Goal: Transaction & Acquisition: Purchase product/service

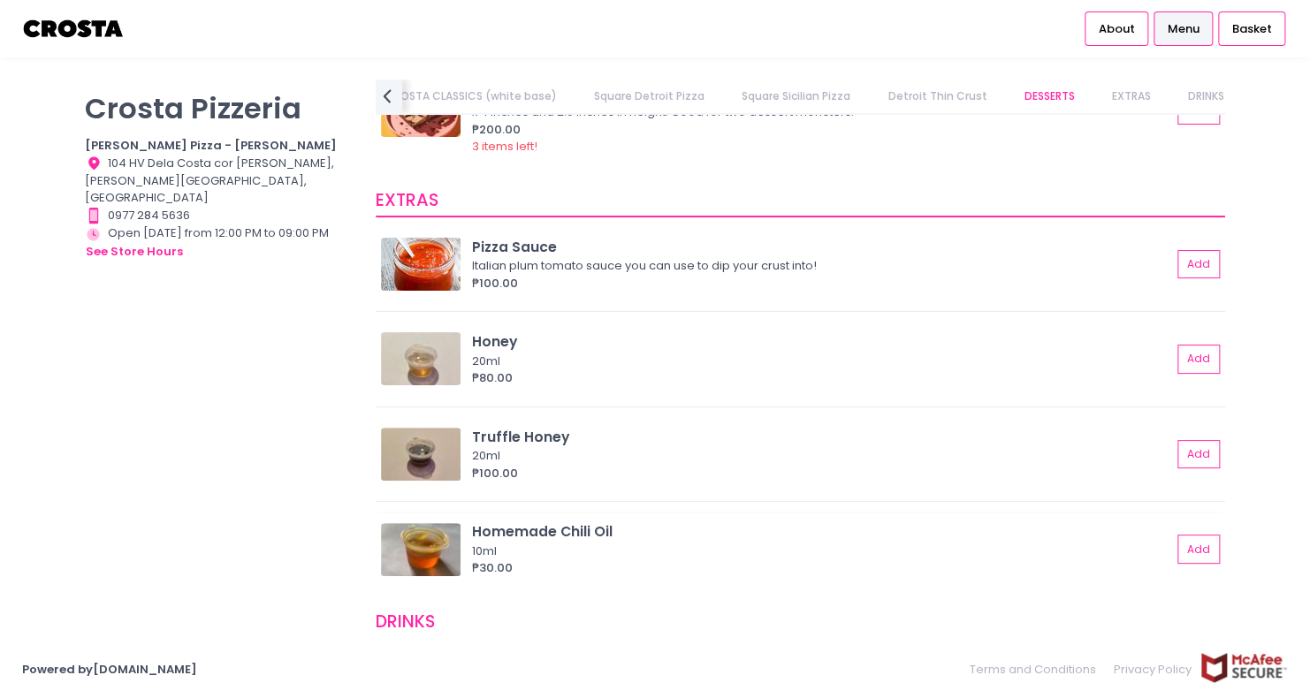
scroll to position [3623, 0]
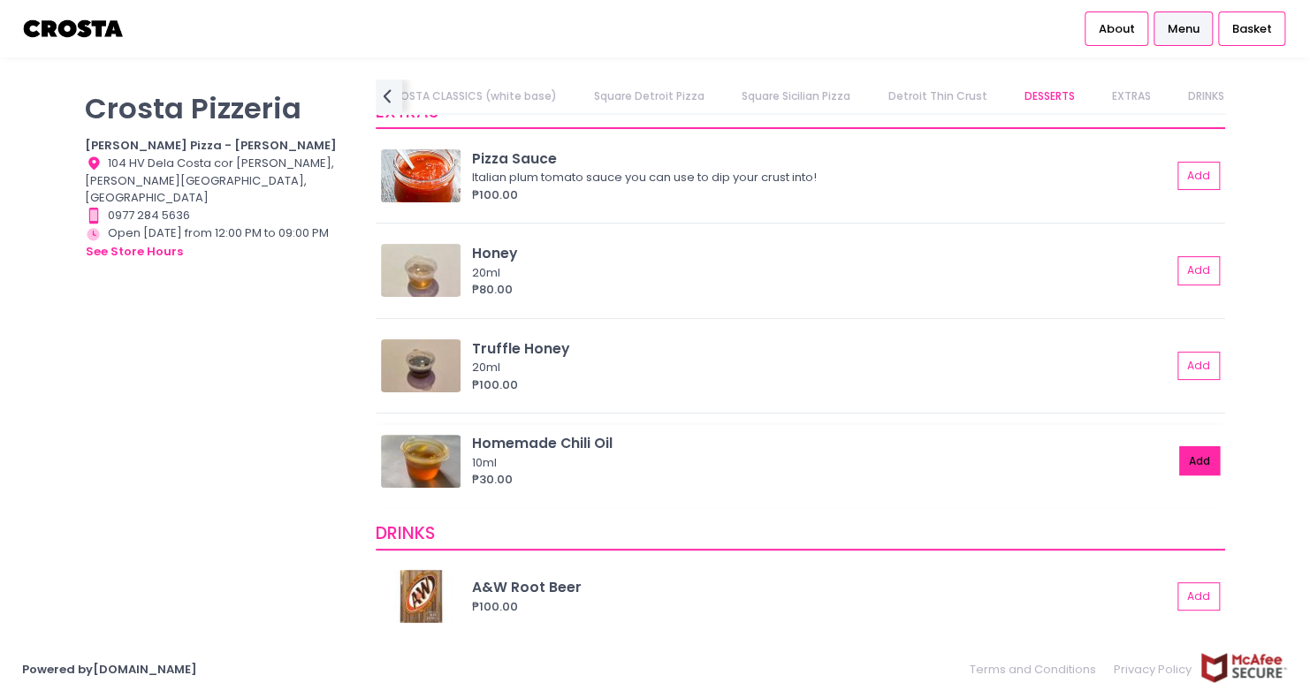
click at [1183, 462] on button "Add" at bounding box center [1199, 460] width 41 height 29
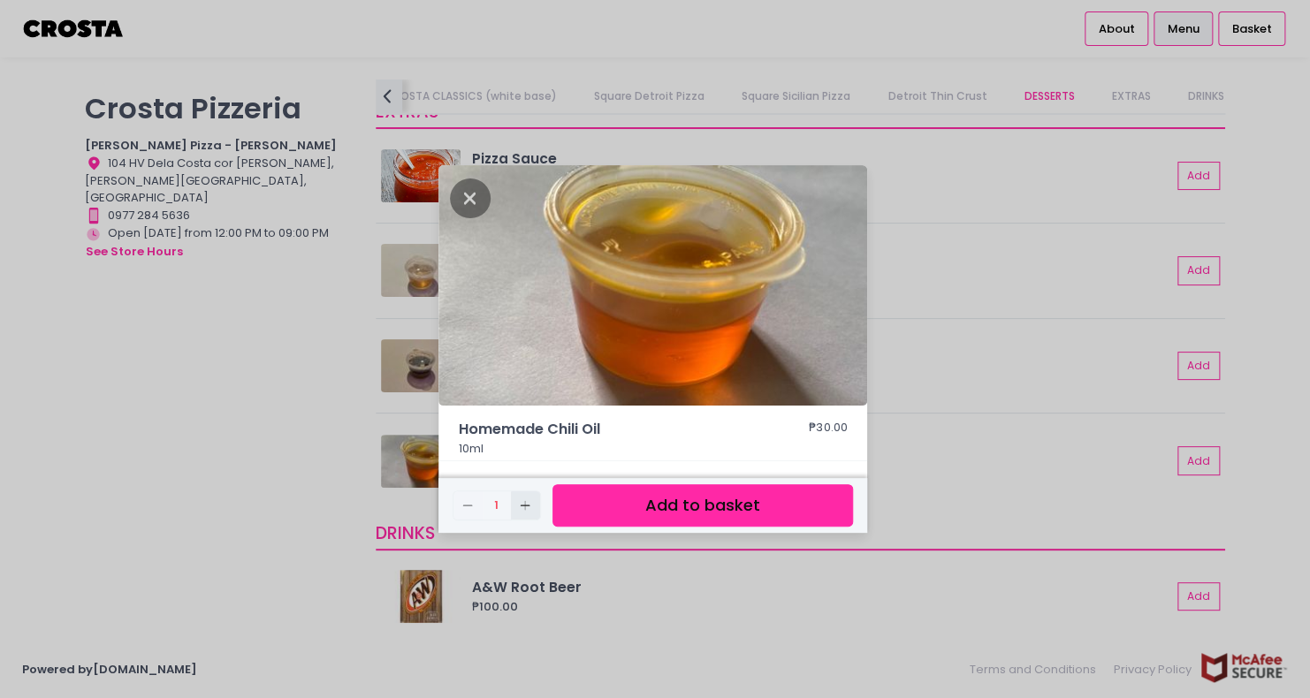
click at [513, 507] on button "Add Created with Sketch." at bounding box center [525, 505] width 29 height 29
click at [516, 509] on button "Add Created with Sketch." at bounding box center [525, 505] width 29 height 29
click at [520, 511] on button "Add Created with Sketch." at bounding box center [525, 505] width 29 height 29
click at [520, 511] on icon "Add Created with Sketch." at bounding box center [525, 505] width 14 height 14
click at [599, 511] on button "Add to basket" at bounding box center [702, 505] width 300 height 43
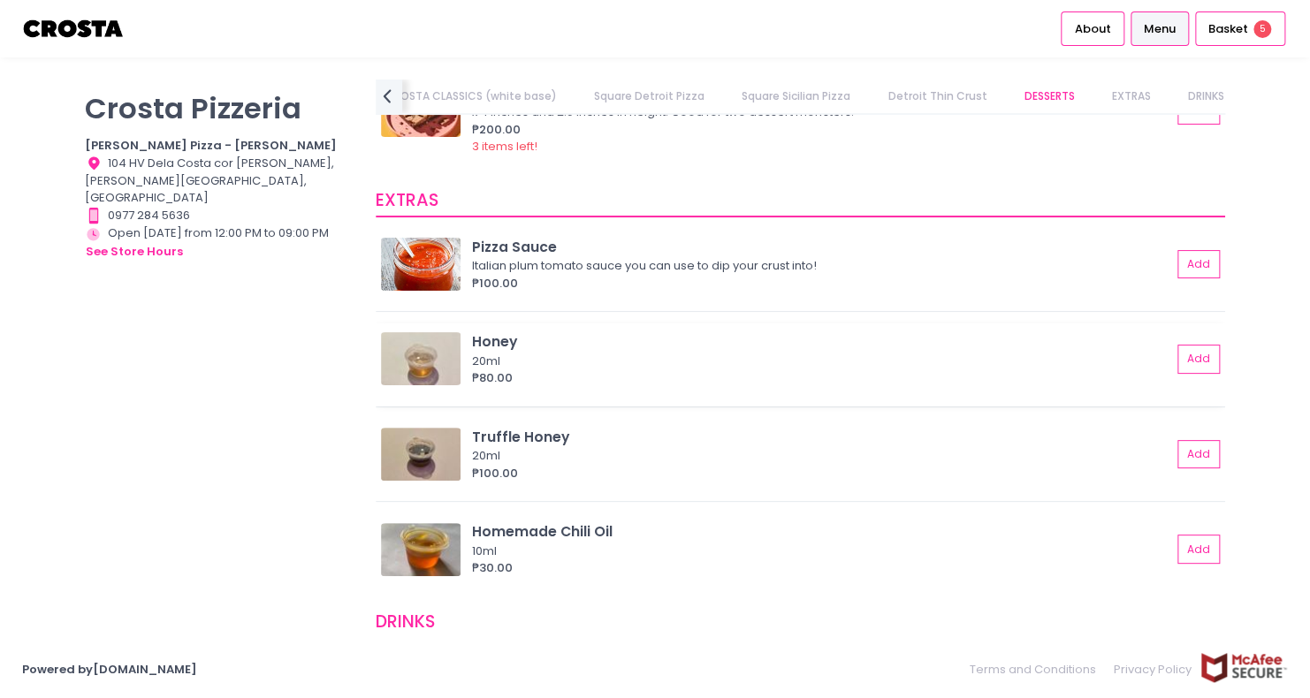
scroll to position [3446, 0]
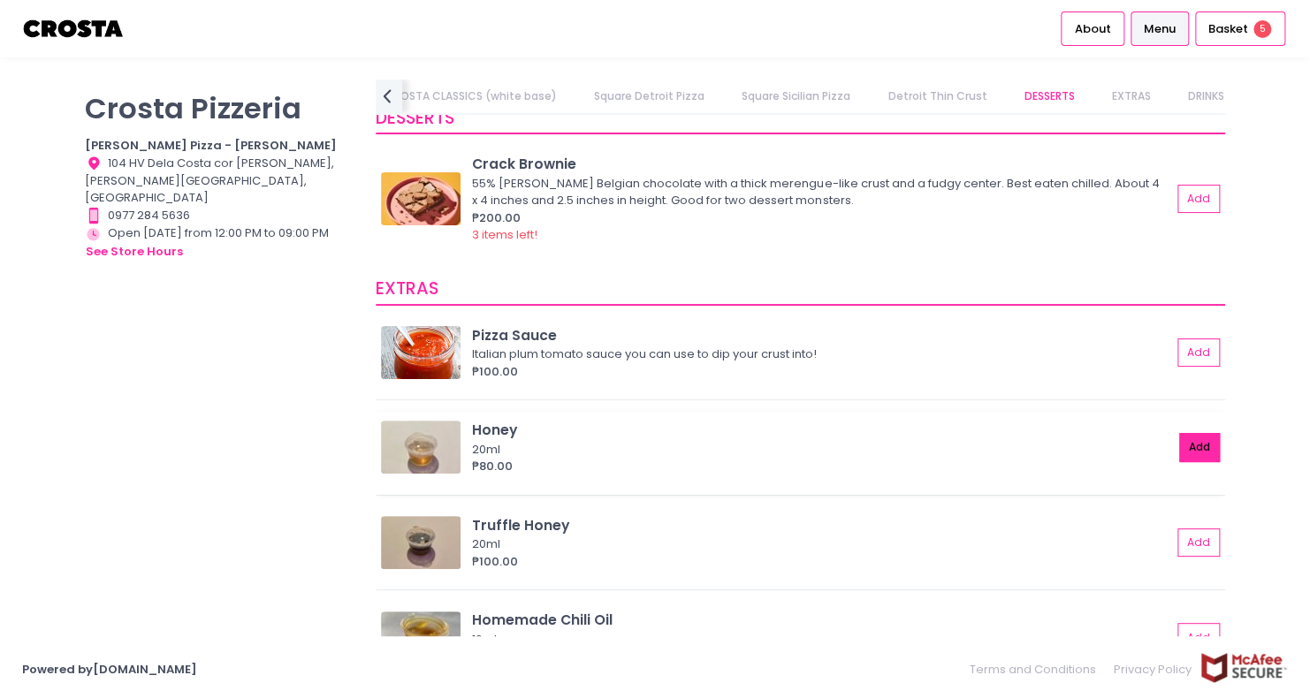
click at [1181, 437] on button "Add" at bounding box center [1199, 447] width 41 height 29
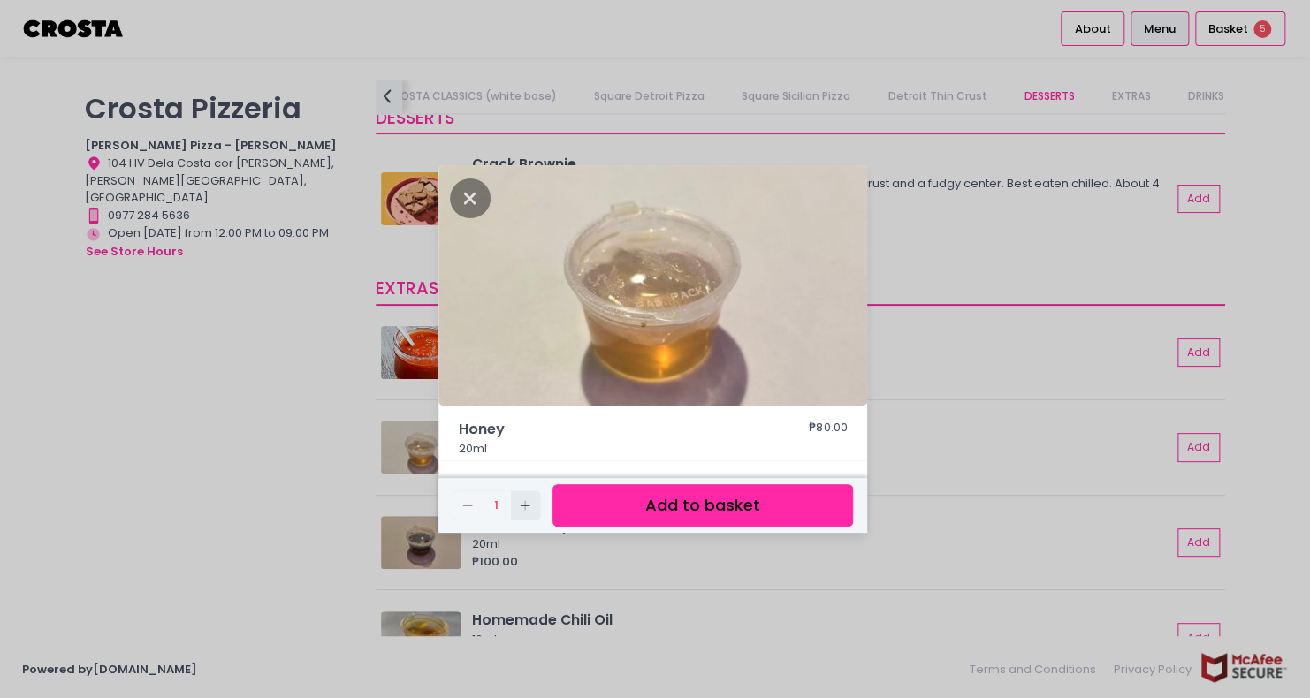
click at [523, 503] on icon "Add Created with Sketch." at bounding box center [525, 505] width 14 height 14
click at [571, 501] on button "Add to basket" at bounding box center [702, 505] width 300 height 43
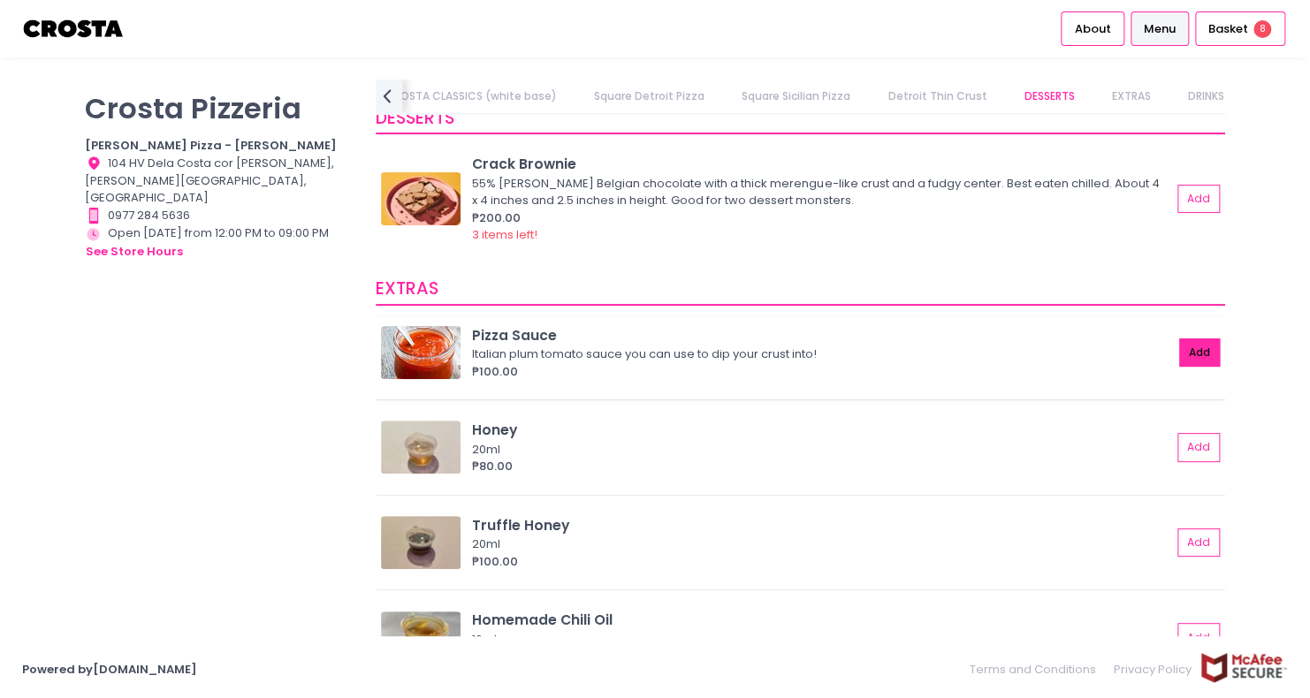
click at [1181, 350] on button "Add" at bounding box center [1199, 352] width 41 height 29
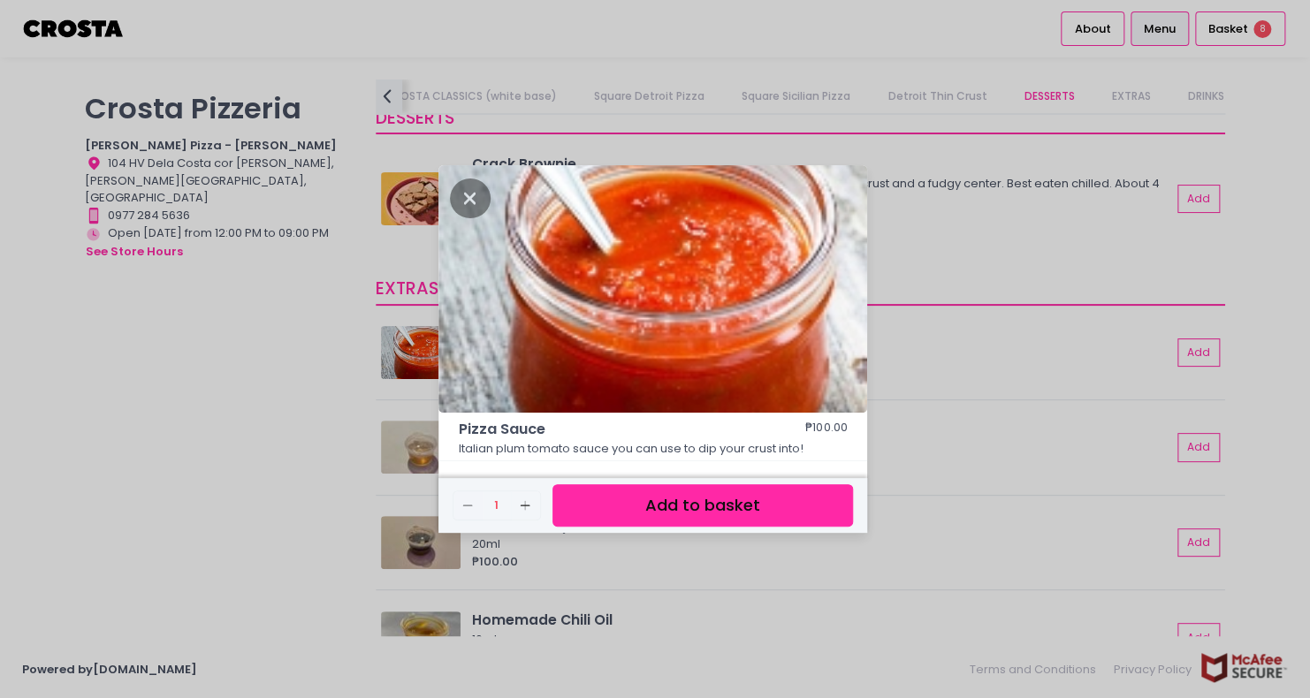
click at [571, 490] on button "Add to basket" at bounding box center [702, 505] width 300 height 43
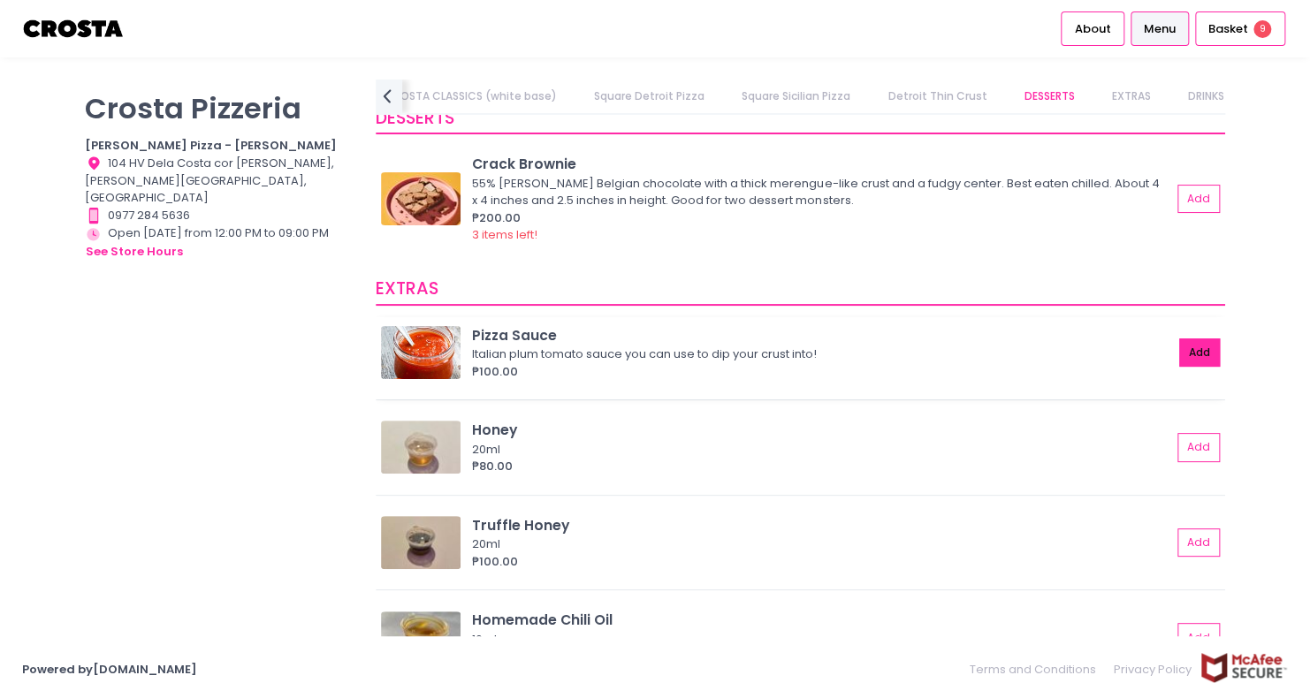
click at [1179, 355] on button "Add" at bounding box center [1199, 352] width 41 height 29
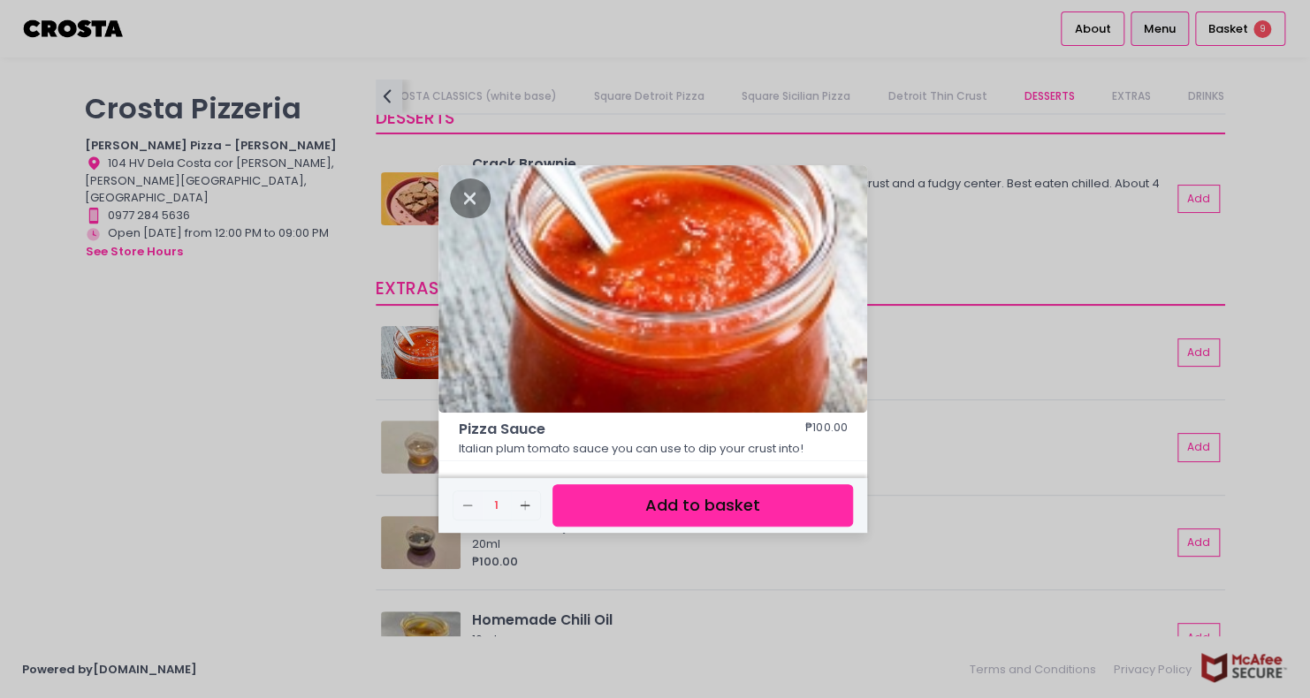
click at [626, 505] on button "Add to basket" at bounding box center [702, 505] width 300 height 43
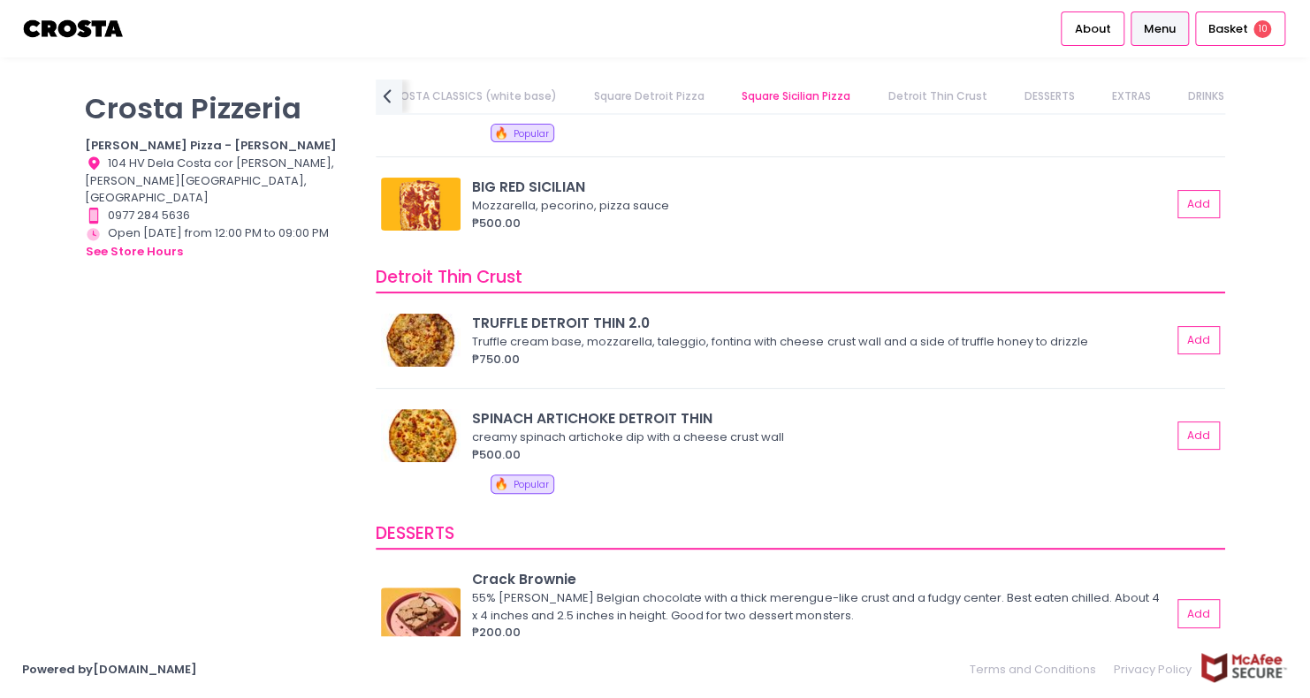
scroll to position [3004, 0]
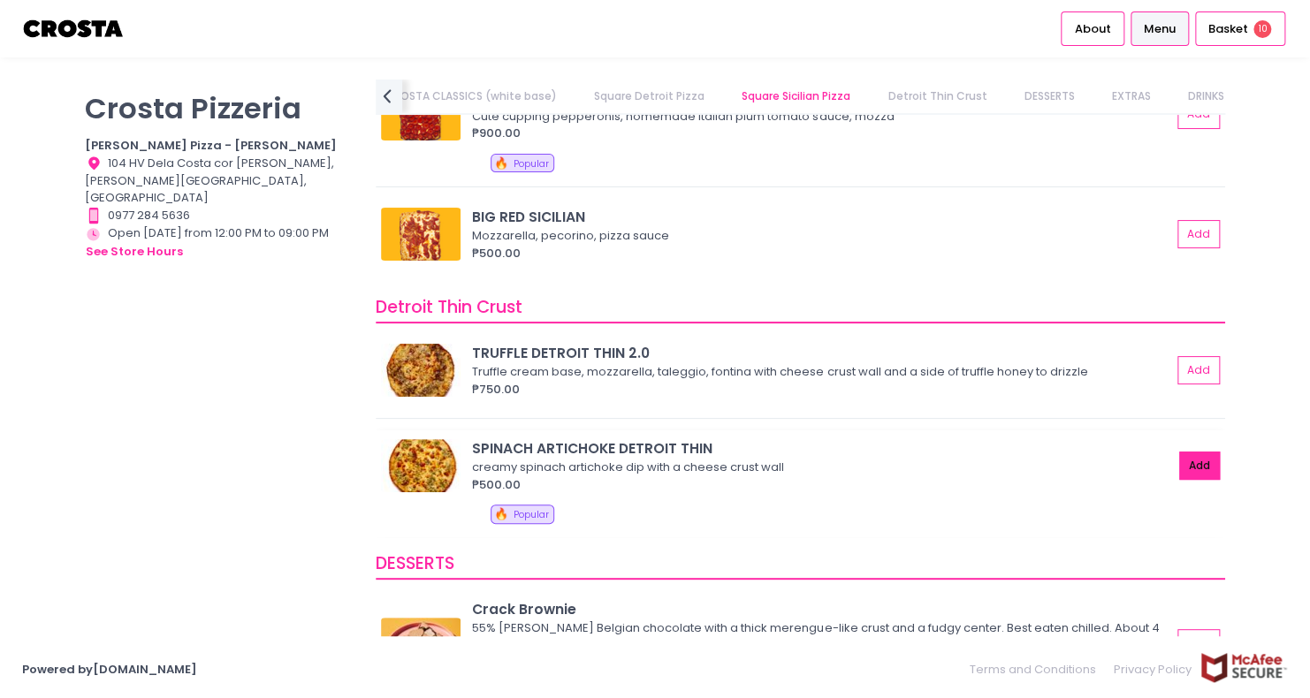
click at [1179, 472] on button "Add" at bounding box center [1199, 466] width 41 height 29
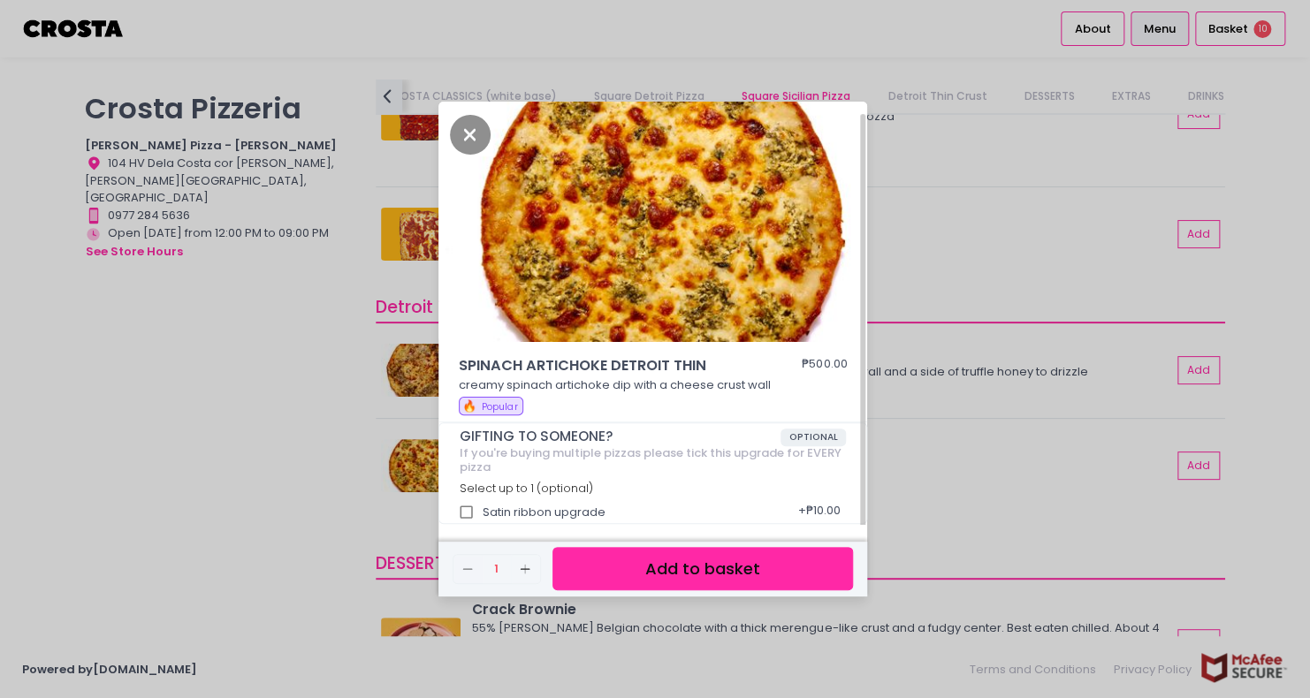
scroll to position [7, 0]
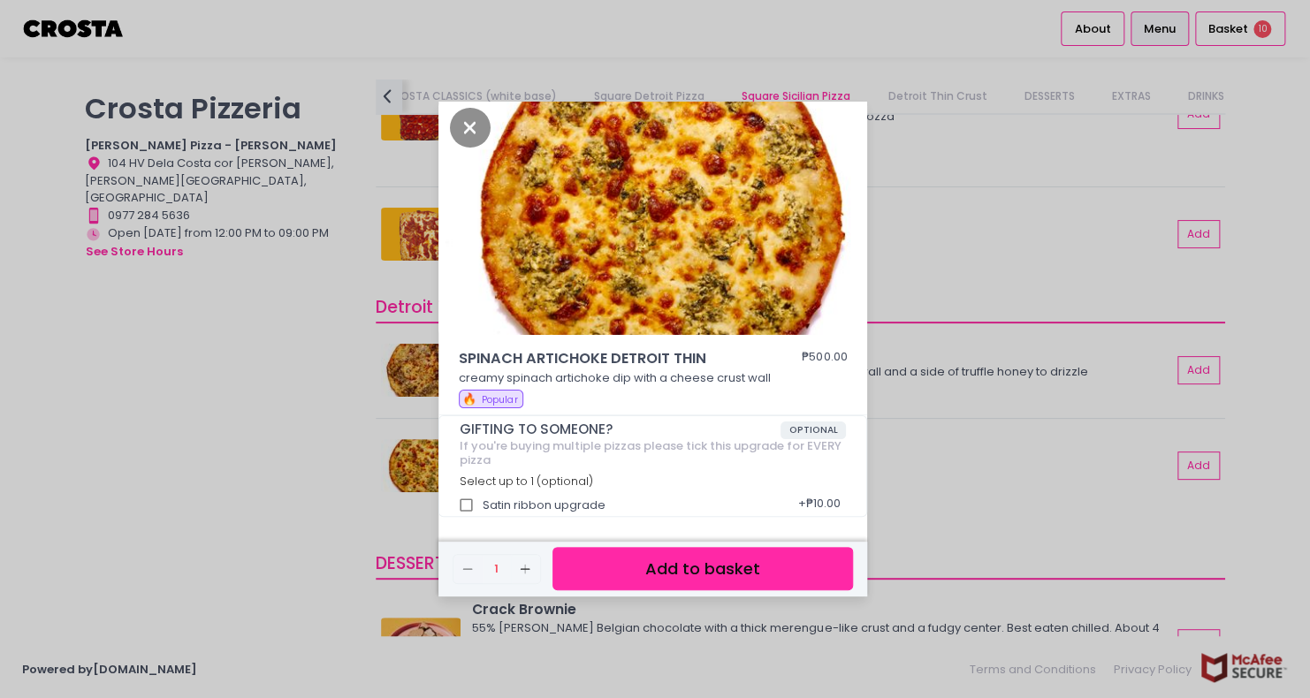
click at [611, 558] on button "Add to basket" at bounding box center [702, 568] width 300 height 43
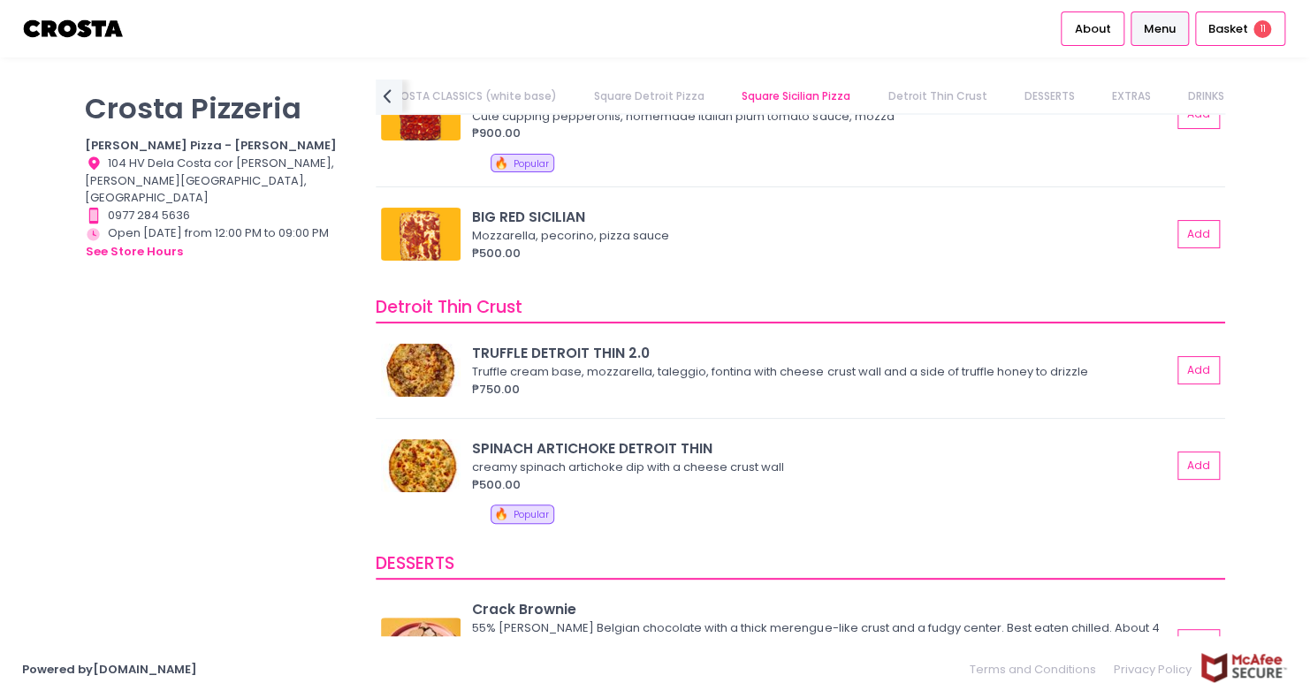
scroll to position [5, 0]
click at [1181, 465] on button "Add" at bounding box center [1199, 466] width 41 height 29
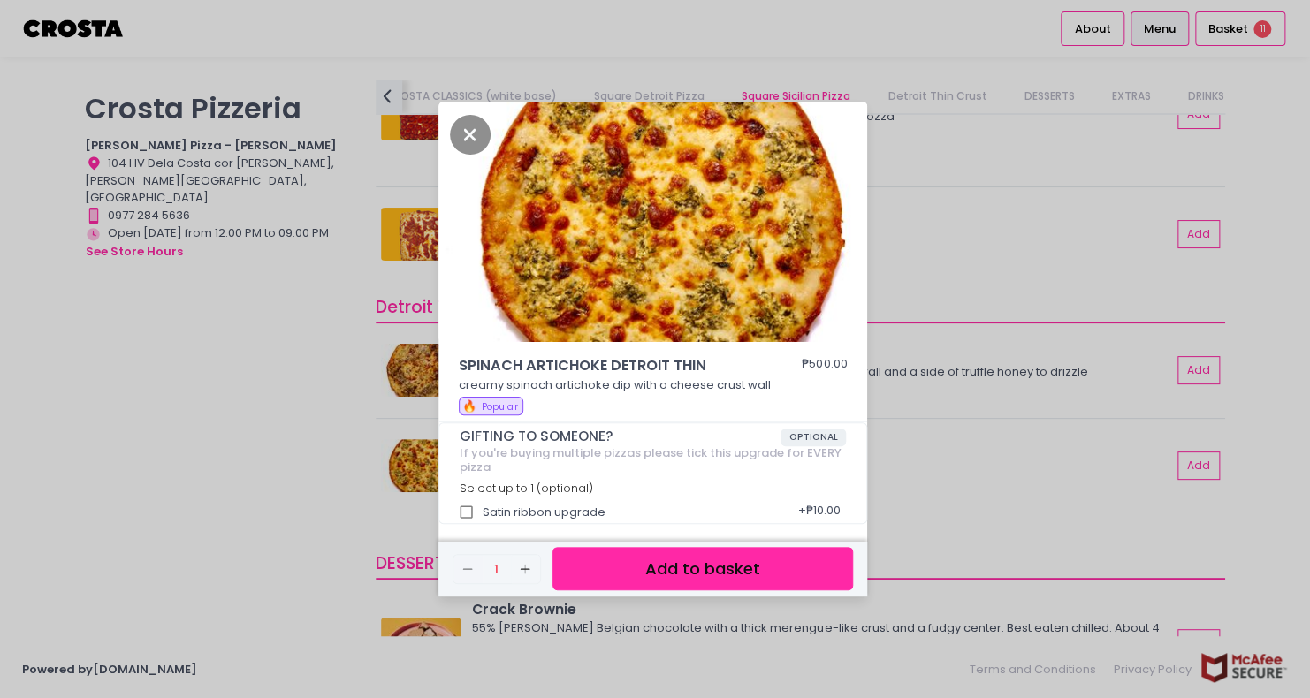
click at [652, 571] on button "Add to basket" at bounding box center [702, 568] width 300 height 43
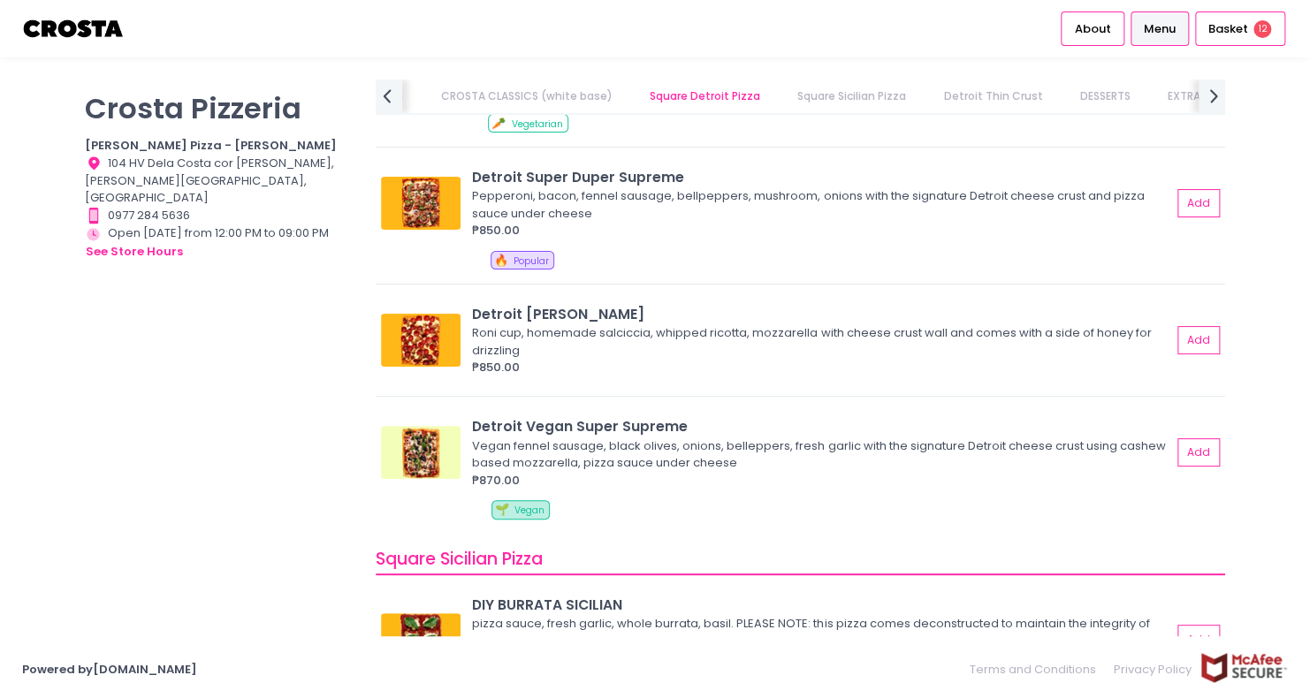
scroll to position [2121, 0]
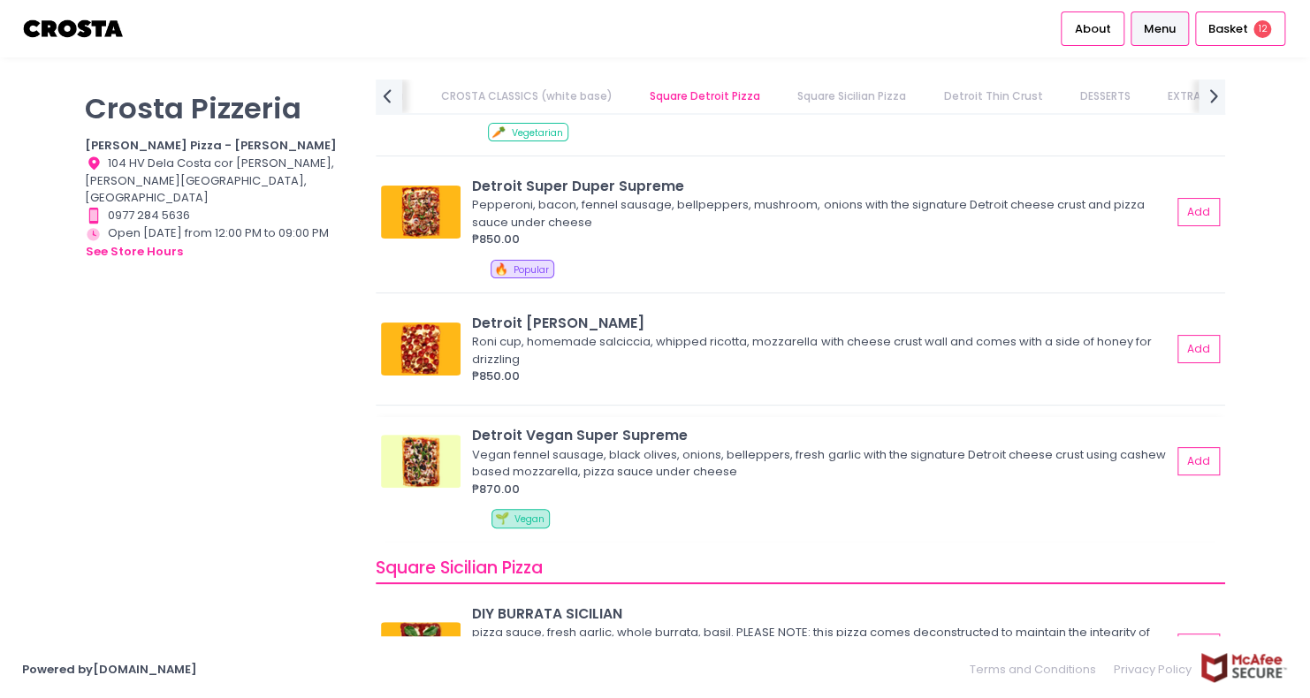
click at [767, 490] on div "₱870.00" at bounding box center [821, 490] width 699 height 18
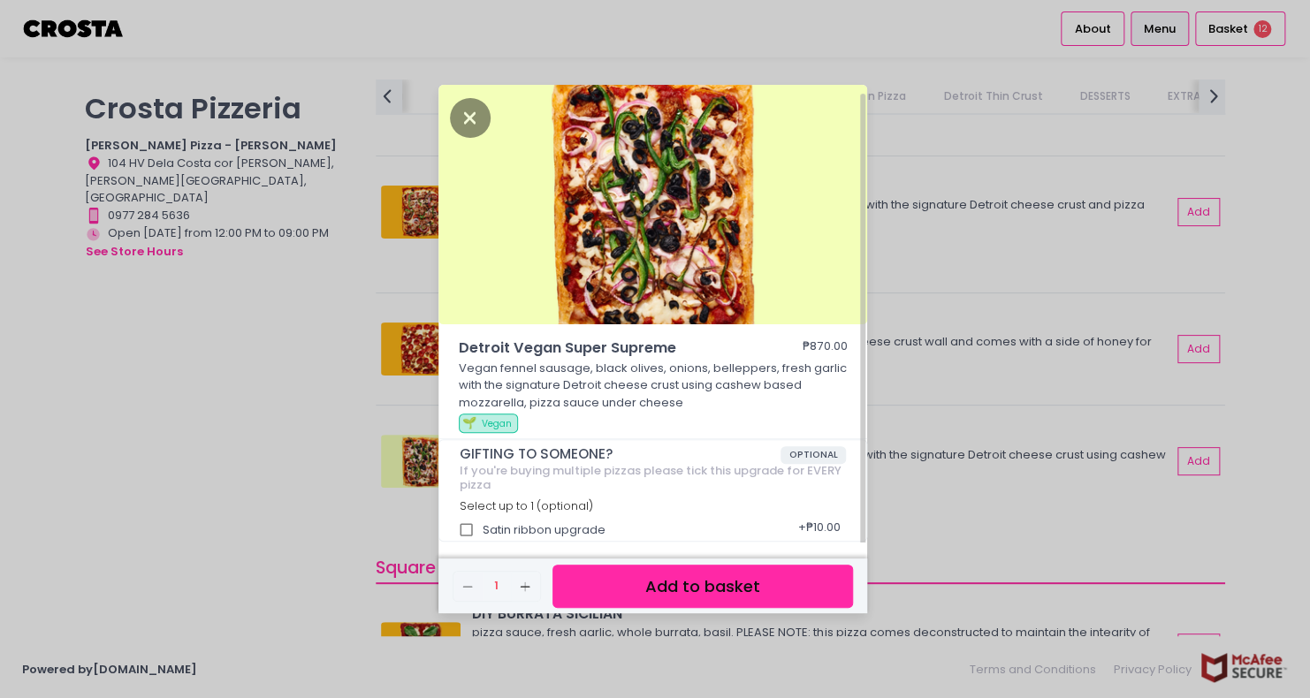
scroll to position [7, 0]
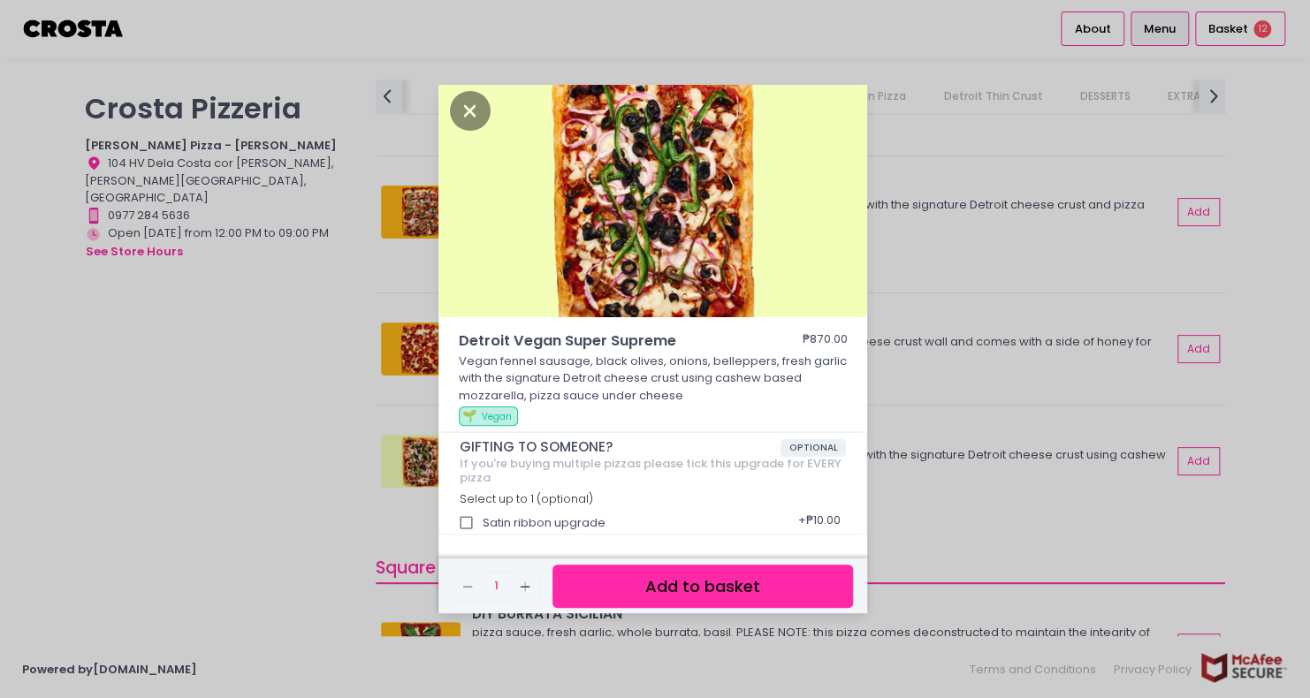
click at [710, 584] on button "Add to basket" at bounding box center [702, 586] width 300 height 43
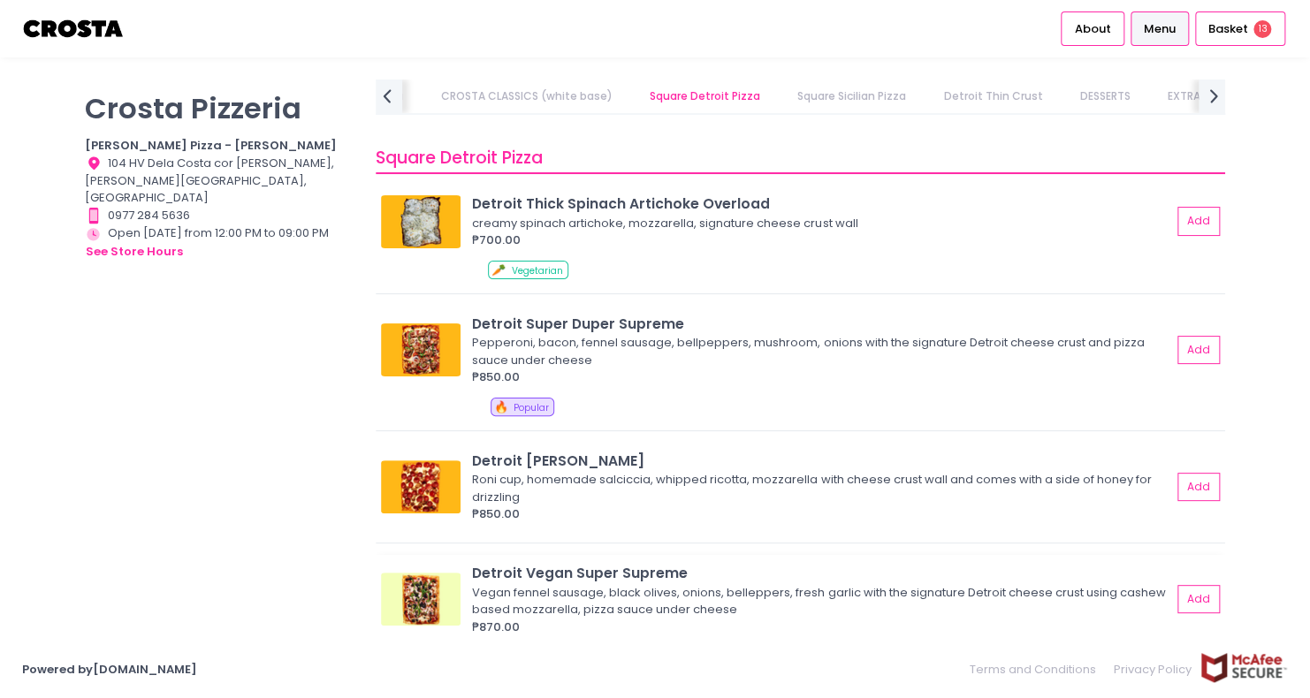
scroll to position [1944, 0]
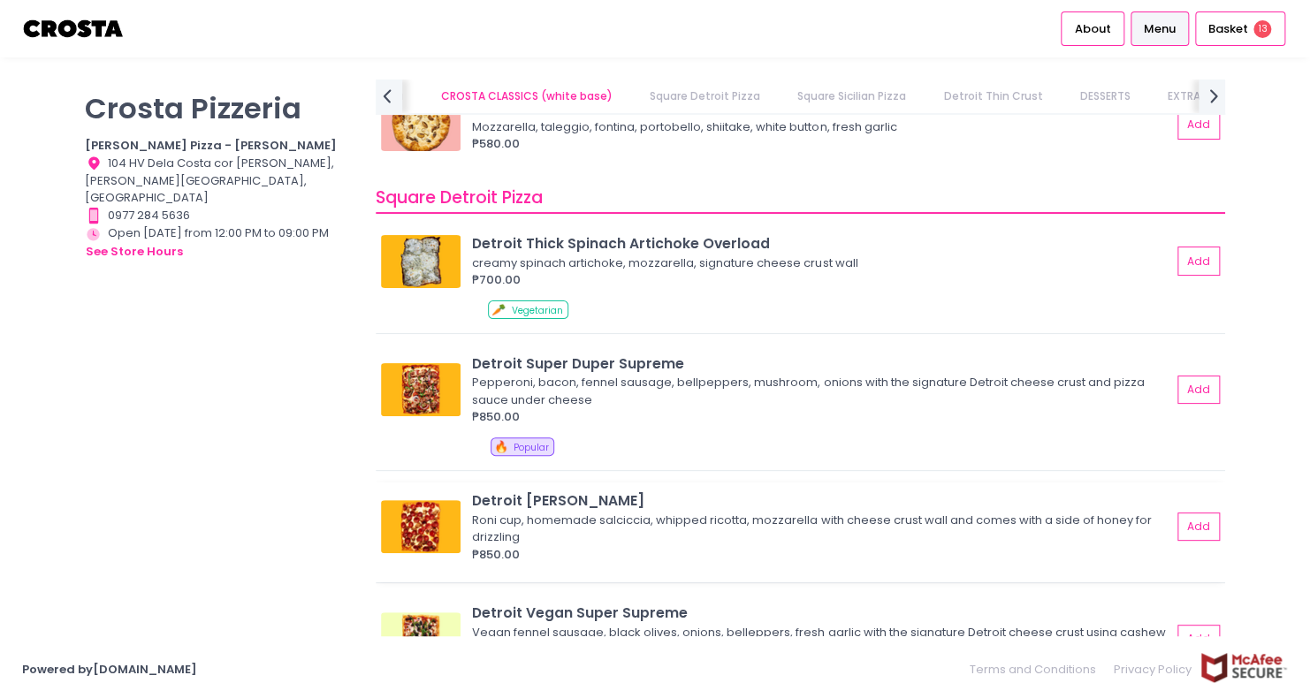
click at [816, 525] on div "Roni cup, homemade salciccia, whipped ricotta, mozzarella with cheese crust wal…" at bounding box center [819, 529] width 694 height 34
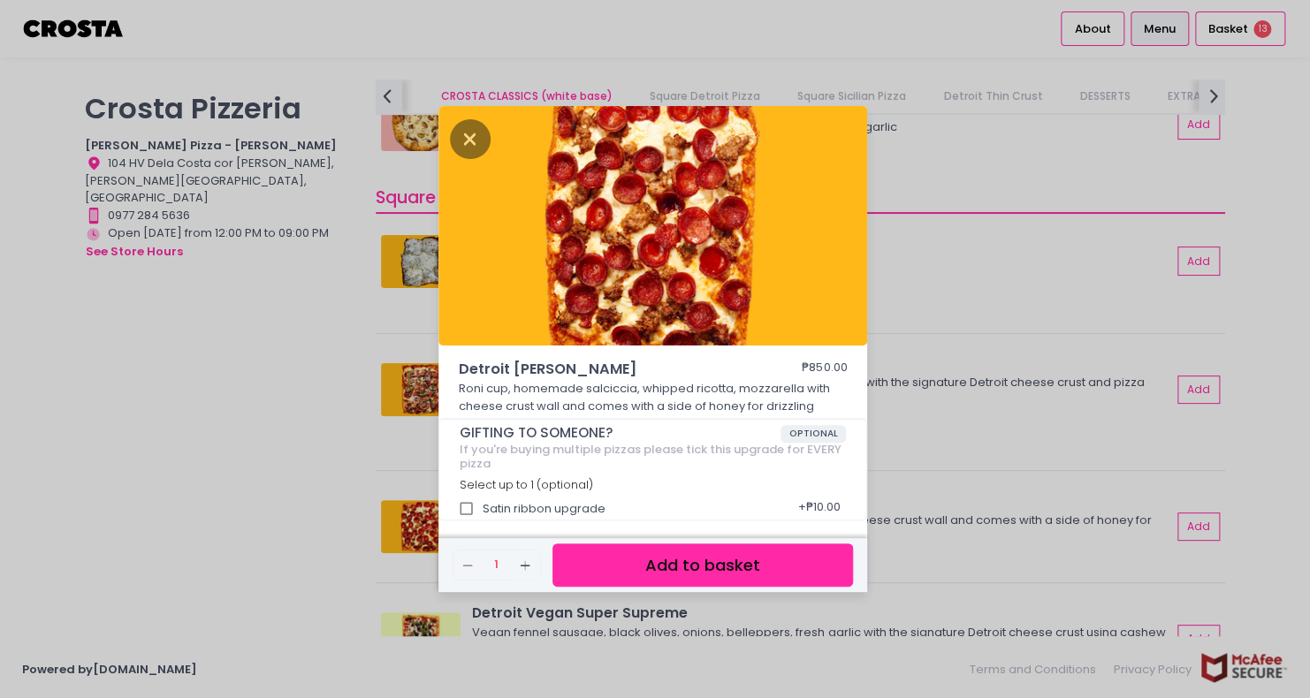
click at [816, 551] on button "Add to basket" at bounding box center [702, 564] width 300 height 43
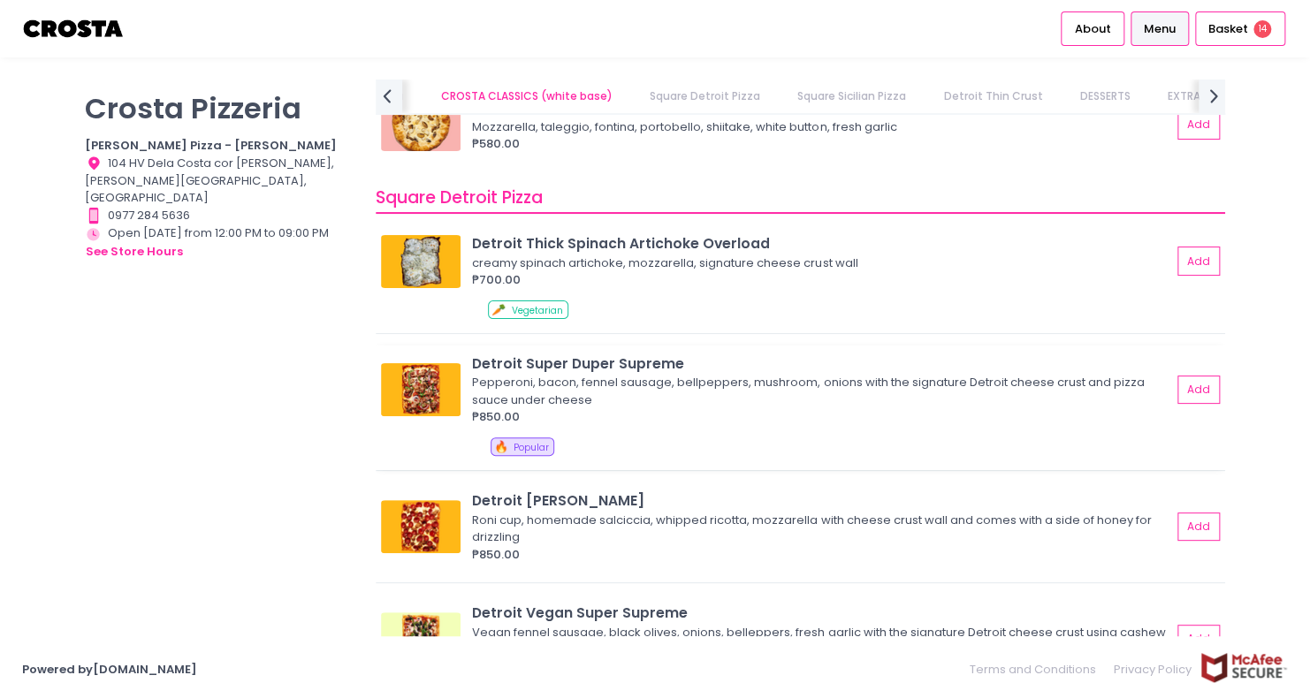
click at [560, 399] on div "Pepperoni, bacon, fennel sausage, bellpeppers, mushroom, onions with the signat…" at bounding box center [819, 391] width 694 height 34
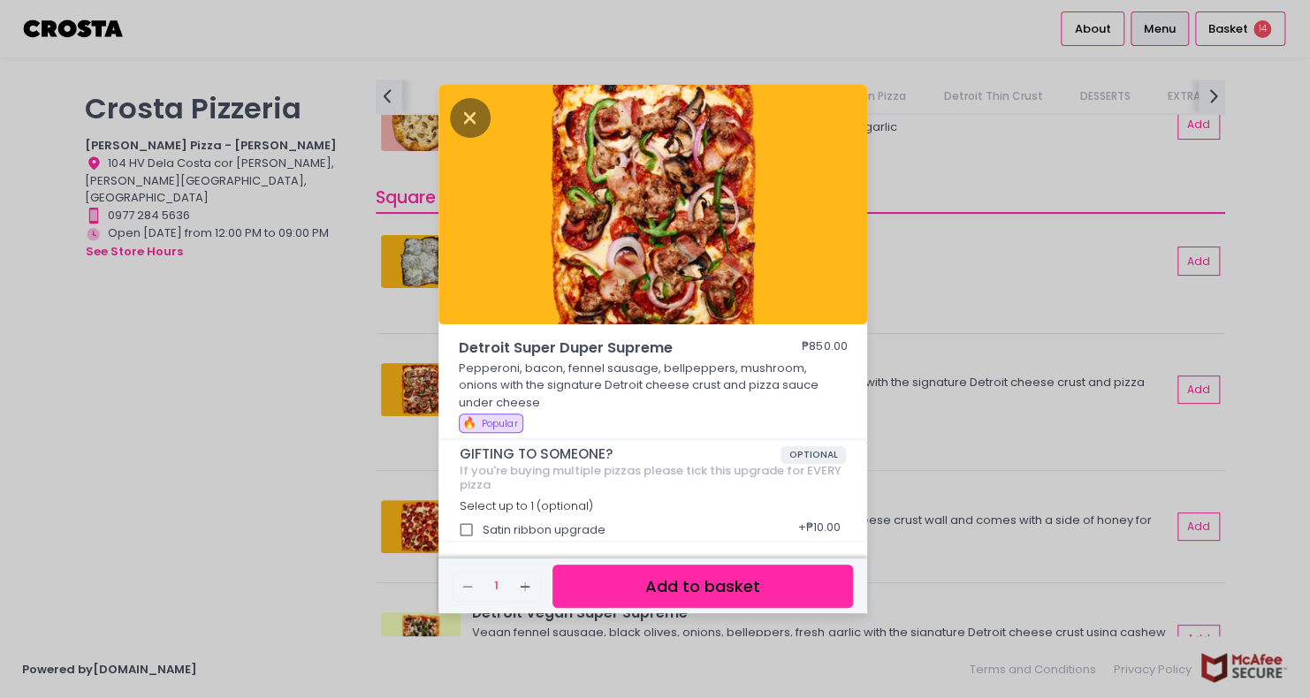
click at [681, 594] on button "Add to basket" at bounding box center [702, 586] width 300 height 43
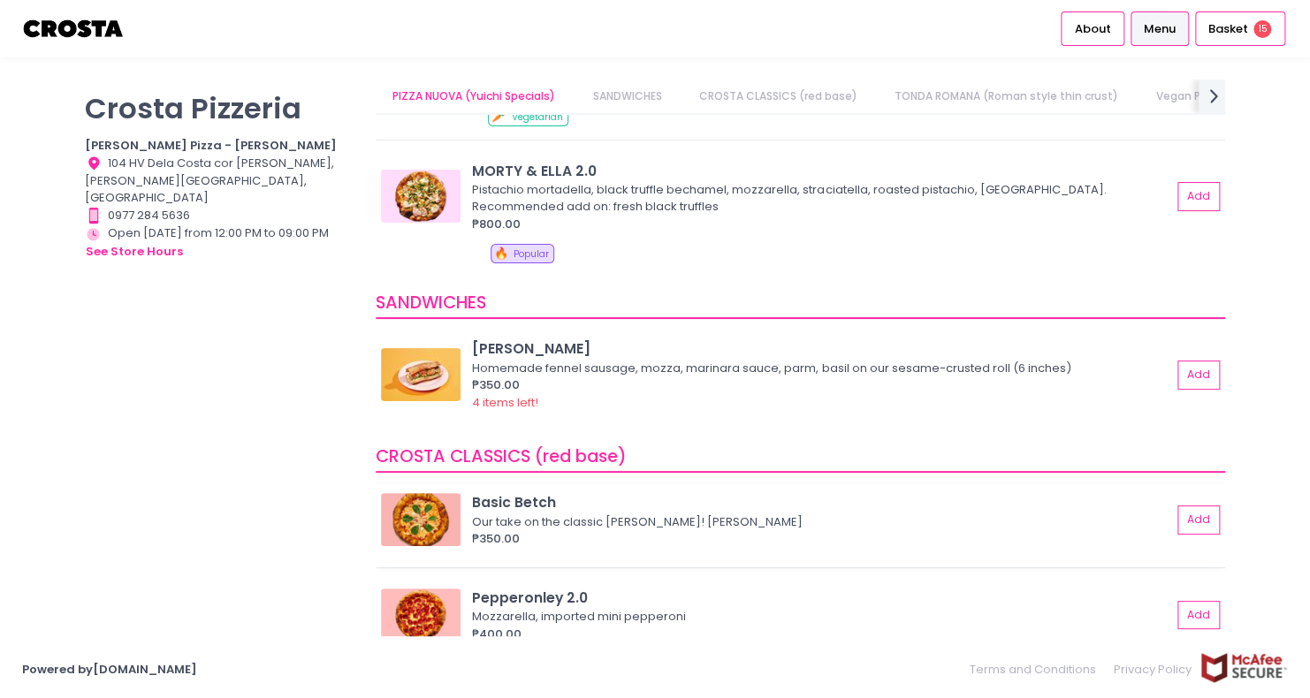
scroll to position [88, 0]
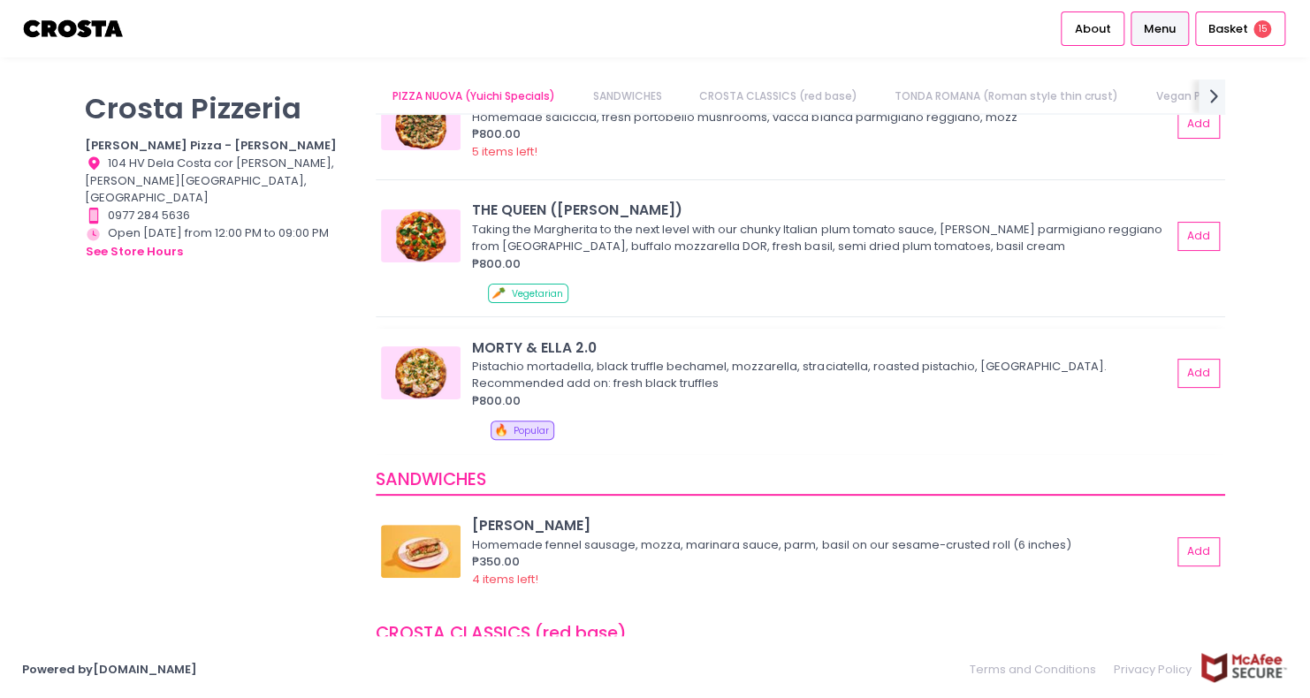
click at [581, 383] on div "Pistachio mortadella, black truffle bechamel, mozzarella, straciatella, roasted…" at bounding box center [819, 375] width 694 height 34
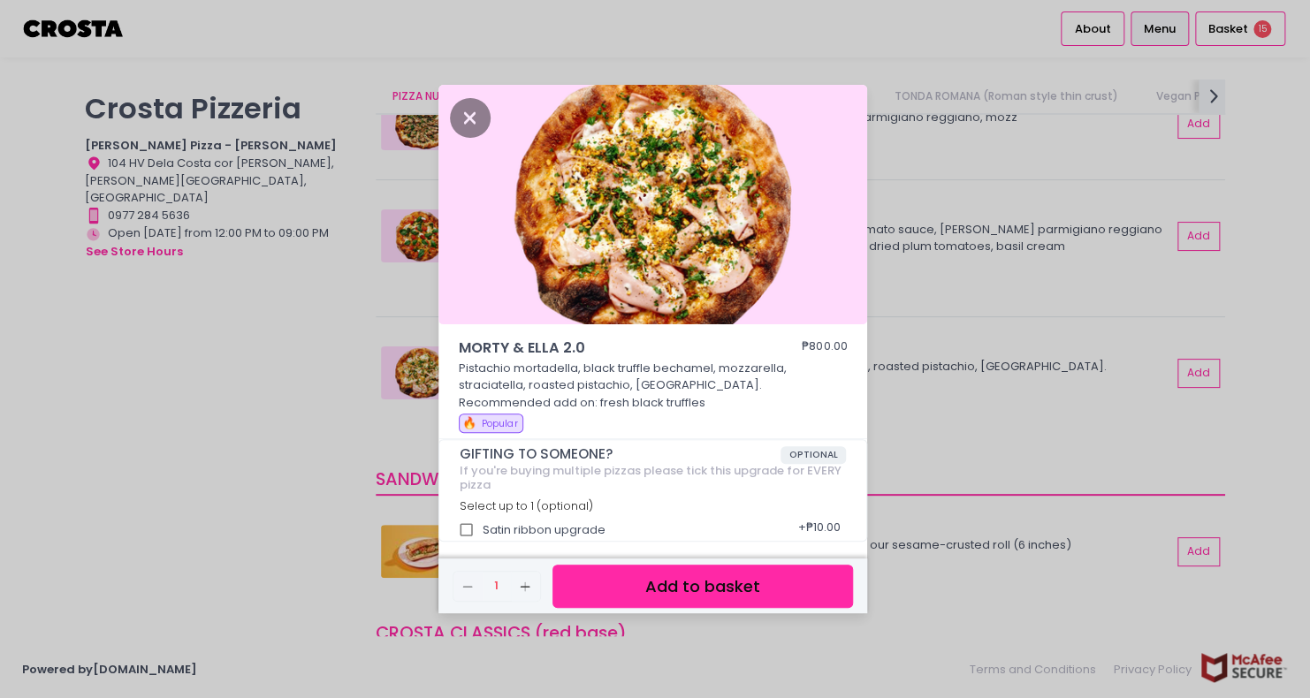
drag, startPoint x: 694, startPoint y: 590, endPoint x: 691, endPoint y: 581, distance: 9.2
click at [693, 590] on button "Add to basket" at bounding box center [702, 586] width 300 height 43
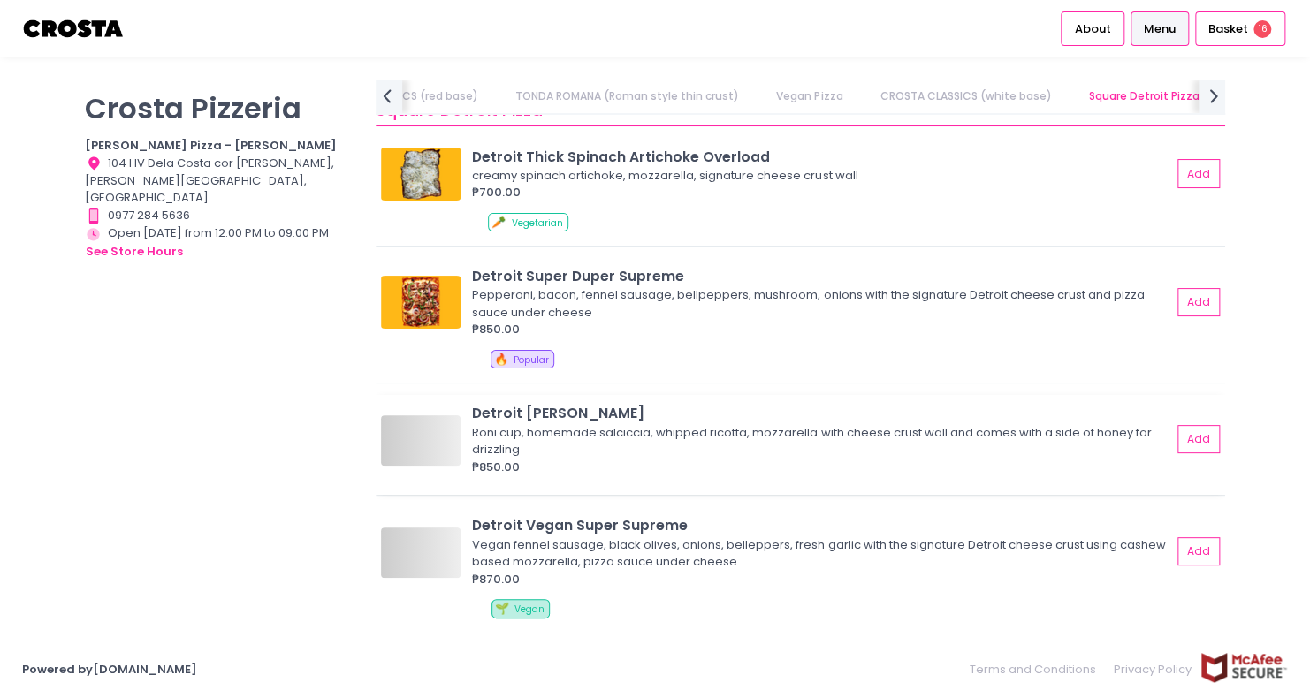
scroll to position [0, 0]
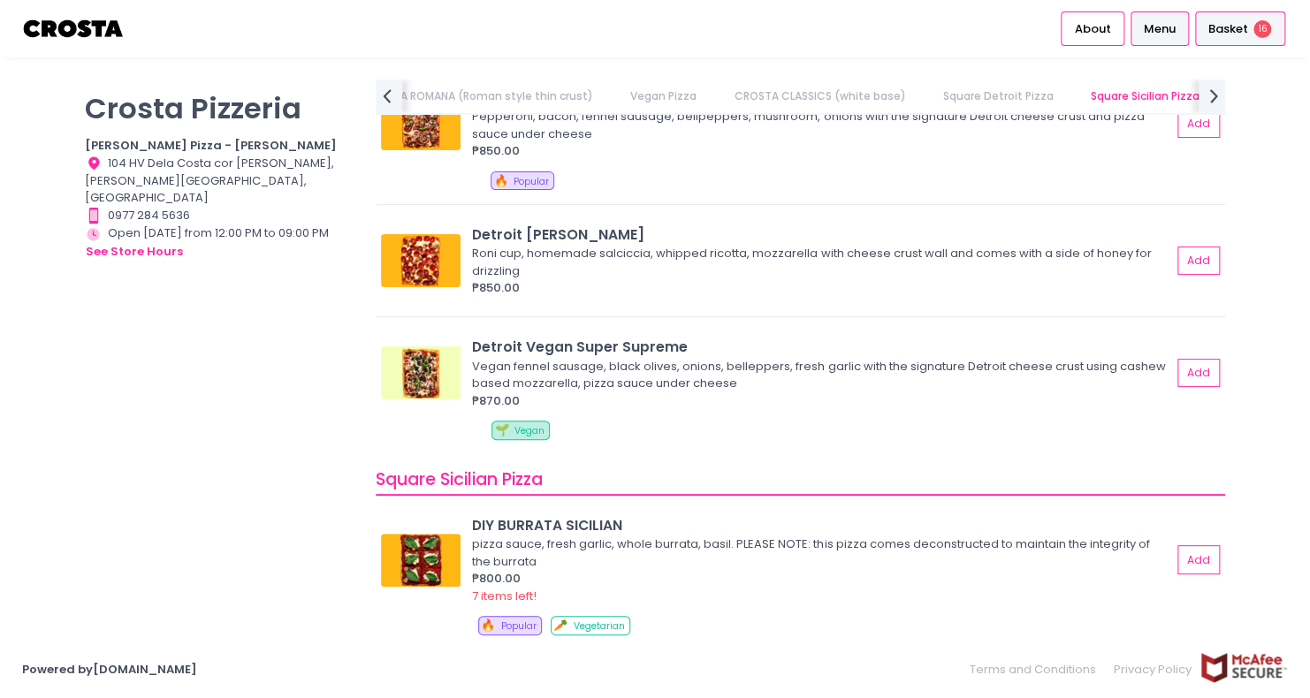
click at [1211, 30] on span "Basket" at bounding box center [1228, 29] width 40 height 18
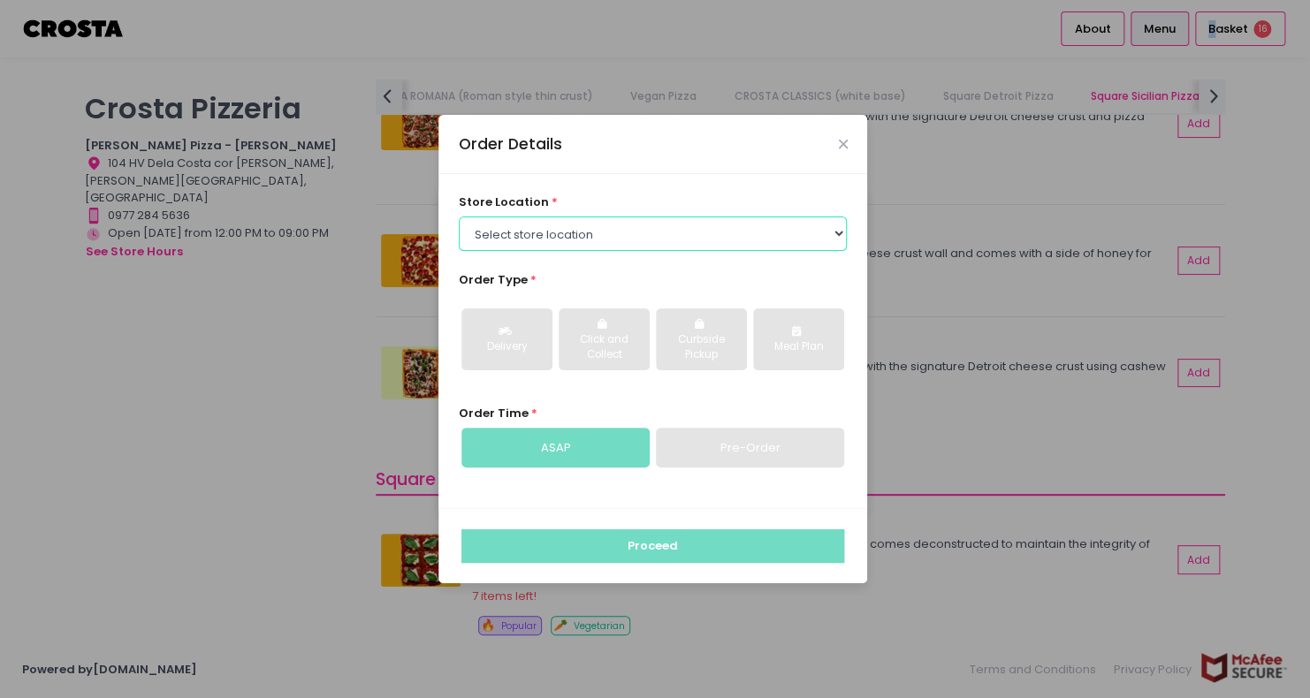
click at [813, 226] on select "Select store location [PERSON_NAME] Pizza - [PERSON_NAME] Pizza - [GEOGRAPHIC_D…" at bounding box center [653, 233] width 389 height 34
select select "5fabb2e53664a8677beaeb89"
click at [459, 216] on select "Select store location [PERSON_NAME] Pizza - [PERSON_NAME] Pizza - [GEOGRAPHIC_D…" at bounding box center [653, 233] width 389 height 34
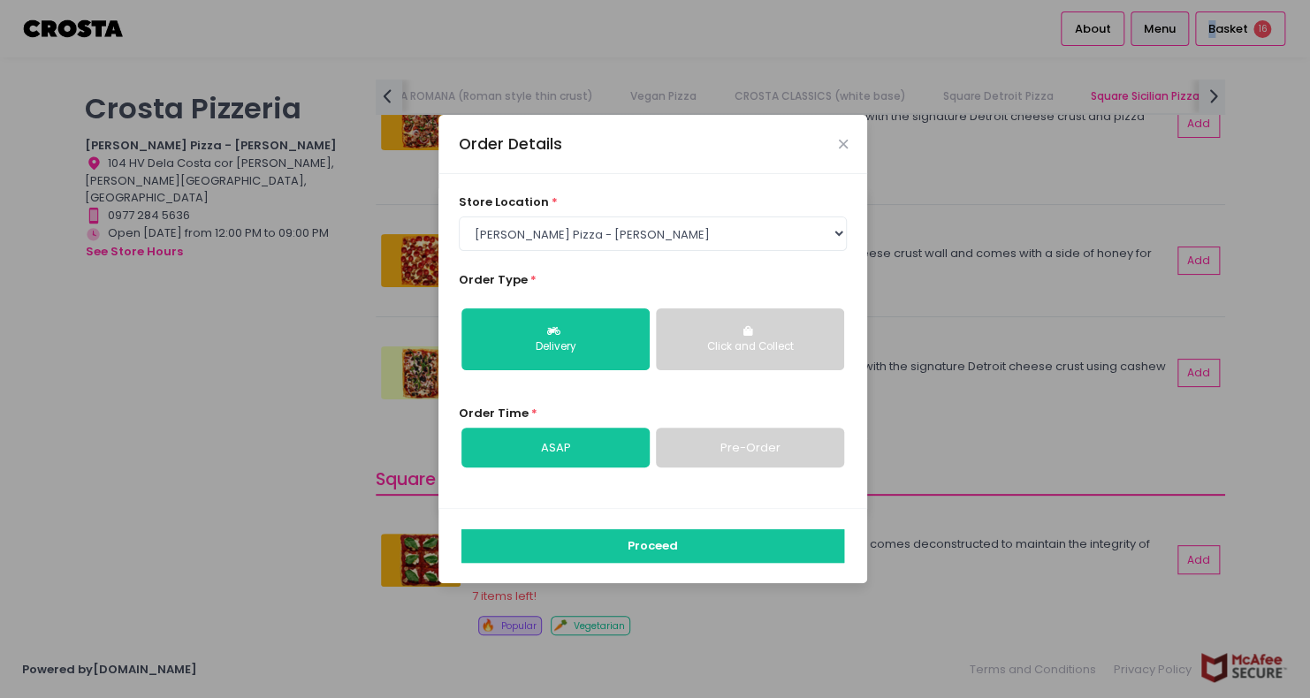
click at [684, 460] on link "Pre-Order" at bounding box center [750, 448] width 188 height 41
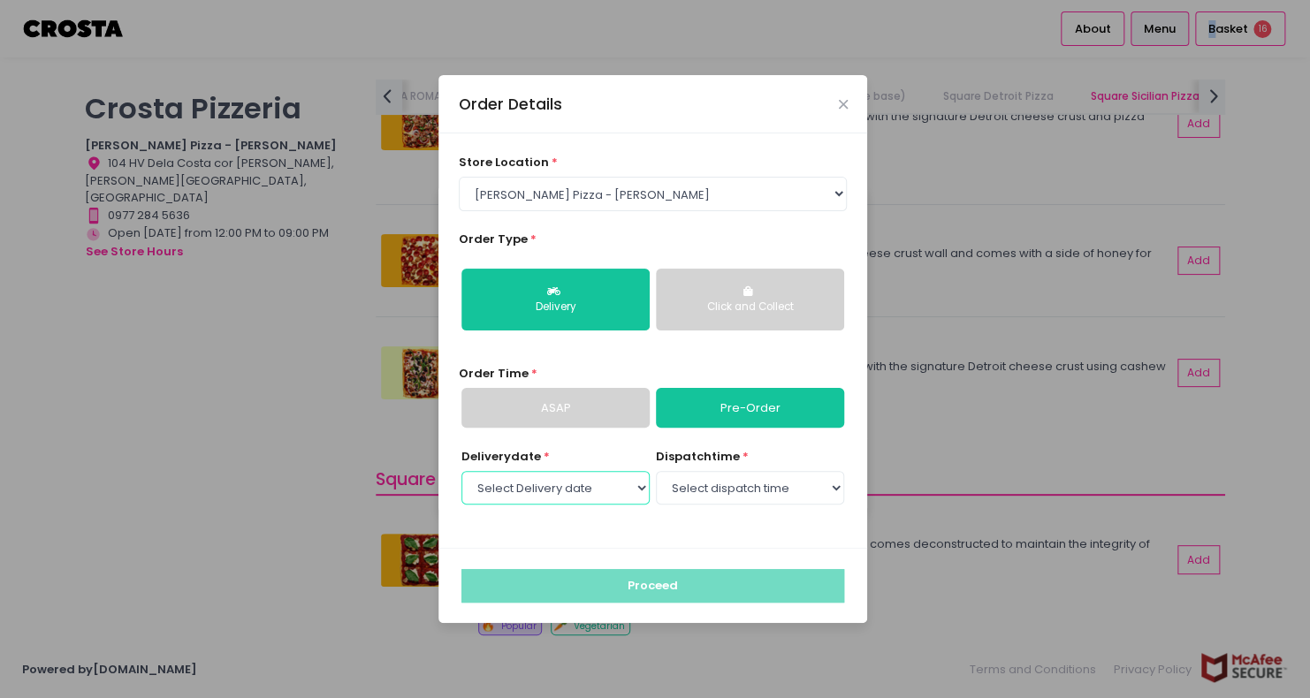
click at [575, 497] on select "Select Delivery date [DATE] [DATE] [DATE] [DATE] [DATE] [DATE]" at bounding box center [555, 488] width 188 height 34
click at [634, 492] on select "Select Delivery date [DATE] [DATE] [DATE] [DATE] [DATE] [DATE]" at bounding box center [555, 488] width 188 height 34
click at [524, 479] on select "Select Delivery date [DATE] [DATE] [DATE] [DATE] [DATE] [DATE]" at bounding box center [555, 488] width 188 height 34
select select "[DATE]"
click at [461, 471] on select "Select Delivery date [DATE] [DATE] [DATE] [DATE] [DATE] [DATE]" at bounding box center [555, 488] width 188 height 34
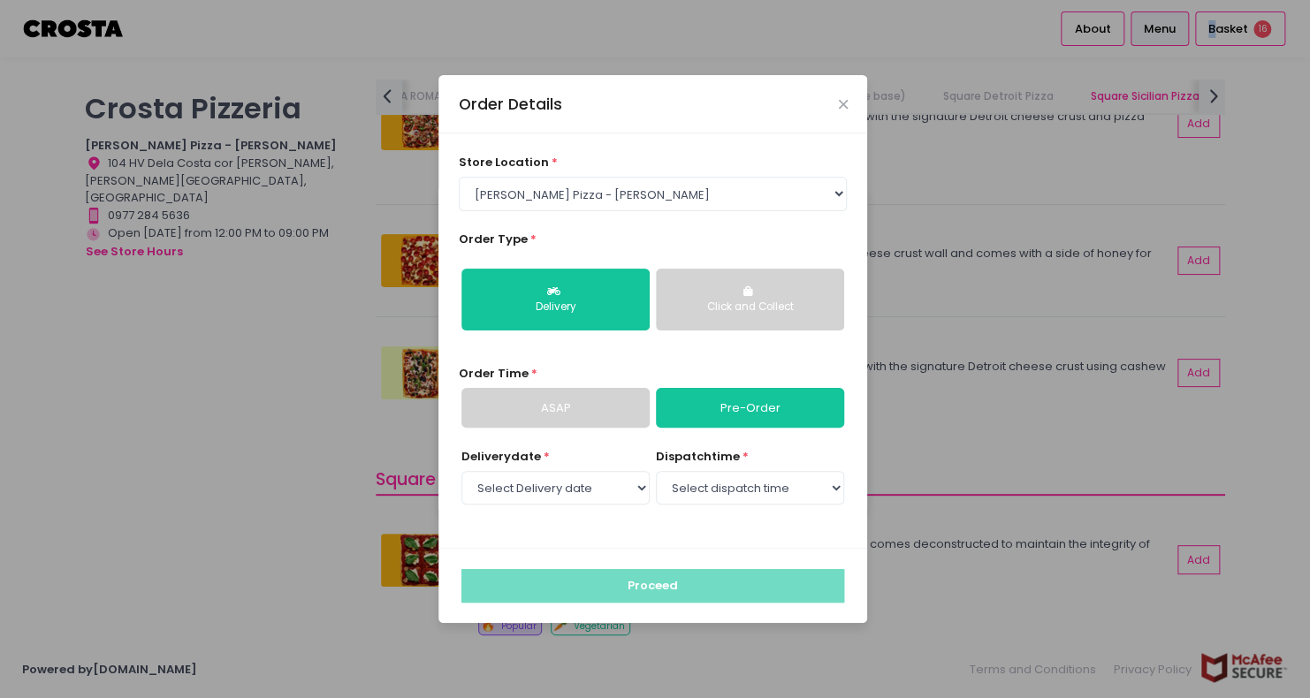
click at [720, 497] on select "Select dispatch time 12:00 PM - 12:30 PM 12:30 PM - 01:00 PM 01:00 PM - 01:30 P…" at bounding box center [750, 488] width 188 height 34
click at [656, 471] on select "Select dispatch time 12:00 PM - 12:30 PM 12:30 PM - 01:00 PM 01:00 PM - 01:30 P…" at bounding box center [750, 488] width 188 height 34
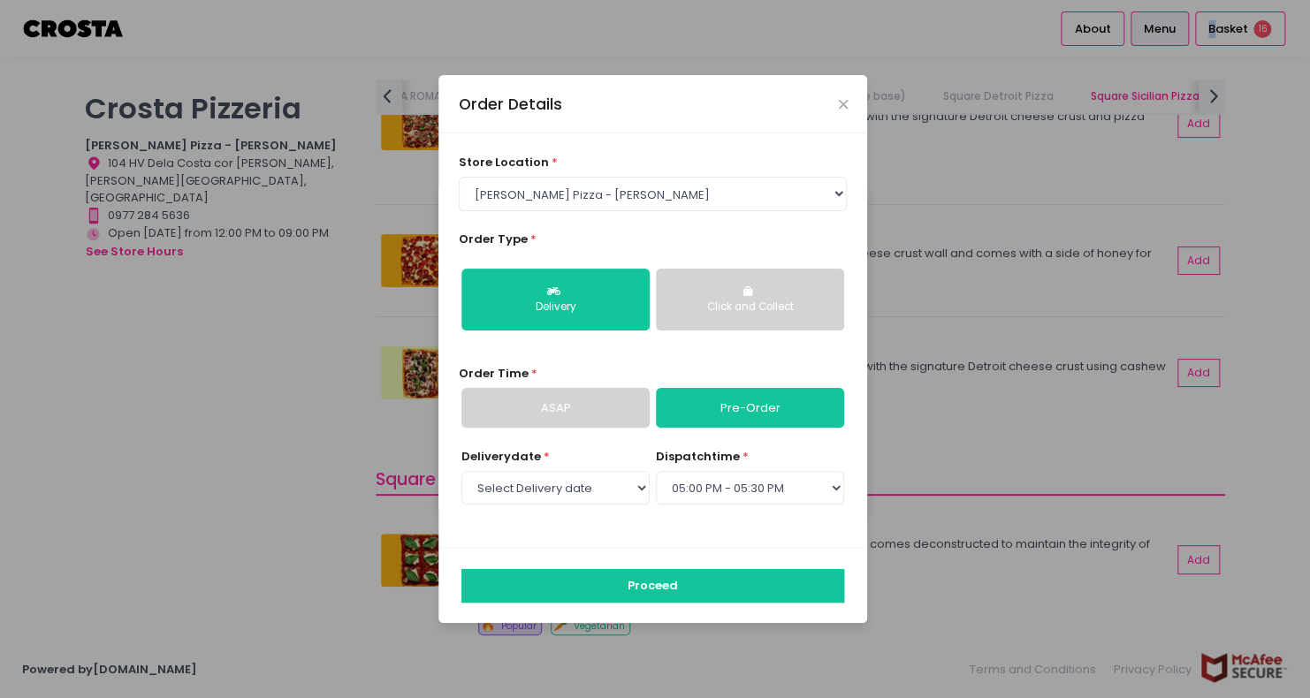
click at [706, 476] on select "Select dispatch time 12:00 PM - 12:30 PM 12:30 PM - 01:00 PM 01:00 PM - 01:30 P…" at bounding box center [750, 488] width 188 height 34
select select "15:00"
click at [656, 471] on select "Select dispatch time 12:00 PM - 12:30 PM 12:30 PM - 01:00 PM 01:00 PM - 01:30 P…" at bounding box center [750, 488] width 188 height 34
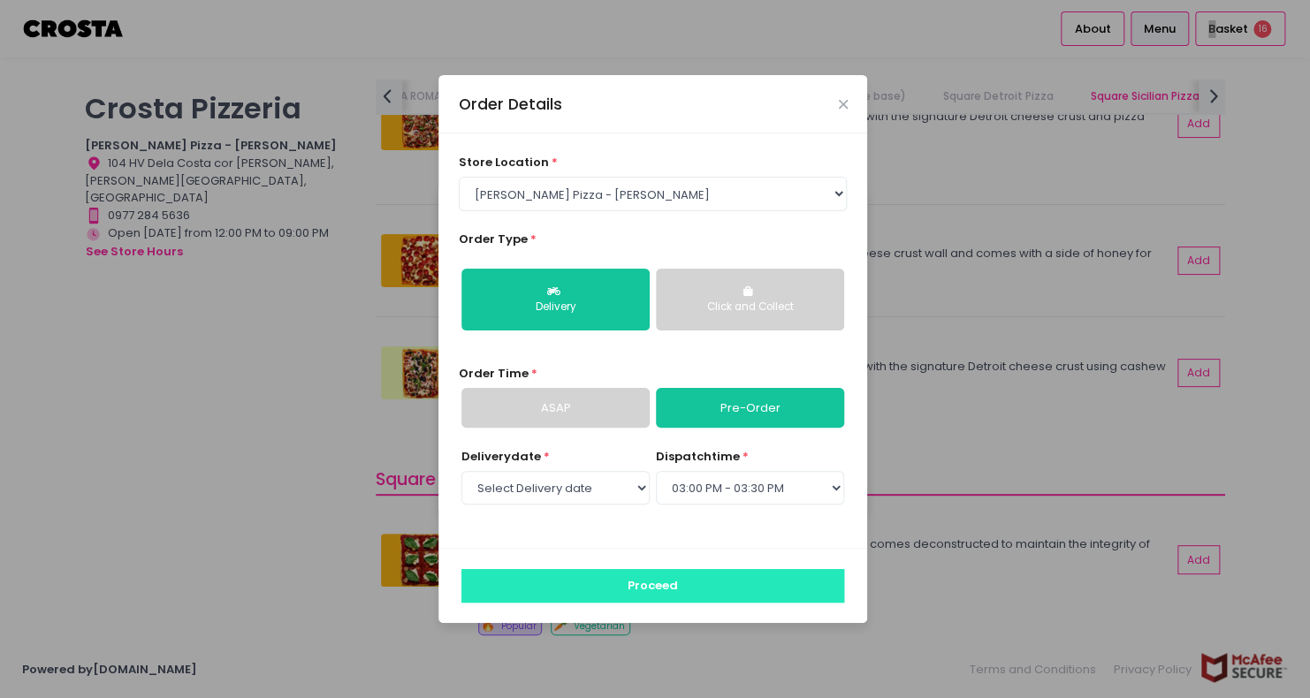
click at [740, 581] on button "Proceed" at bounding box center [652, 586] width 383 height 34
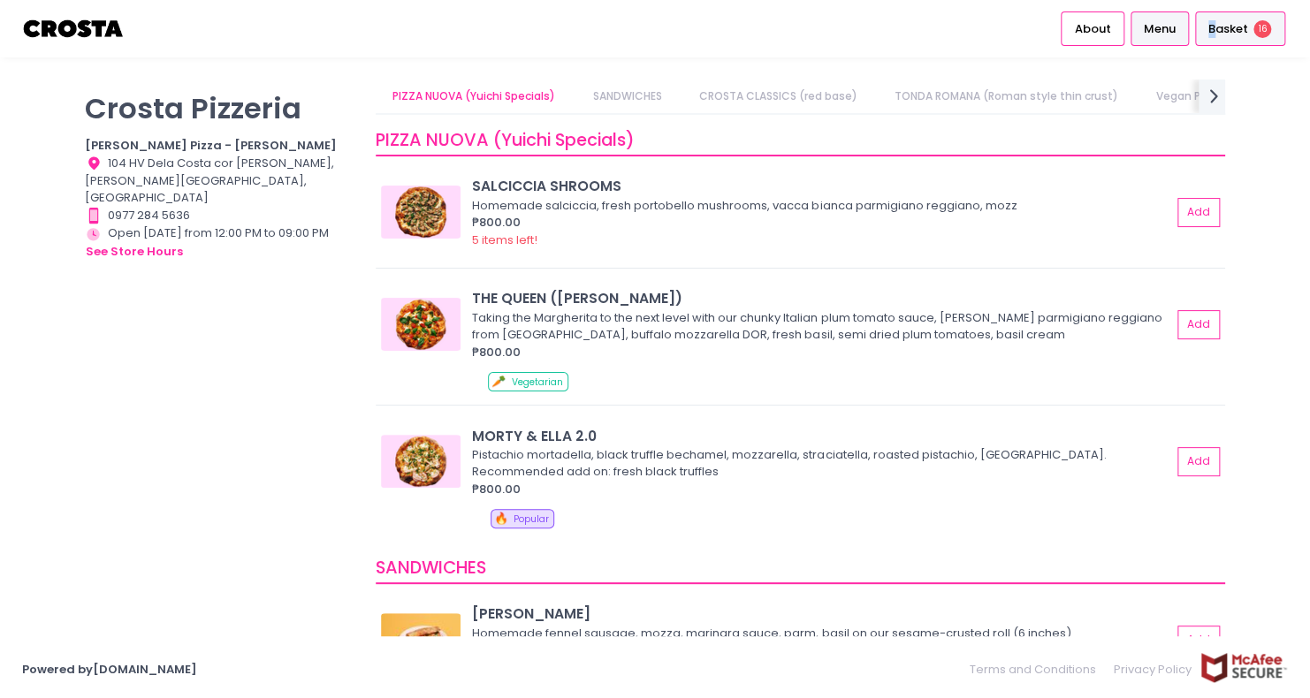
click at [1202, 37] on div "Basket 16" at bounding box center [1240, 28] width 90 height 34
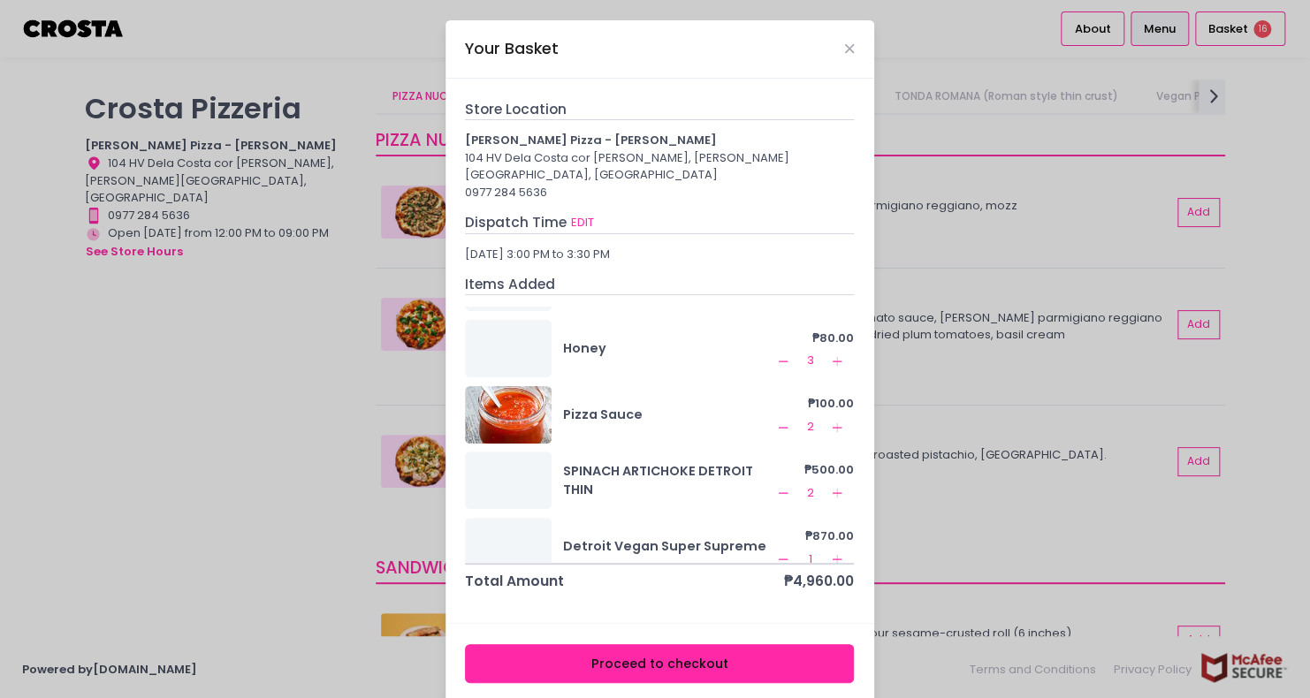
scroll to position [88, 0]
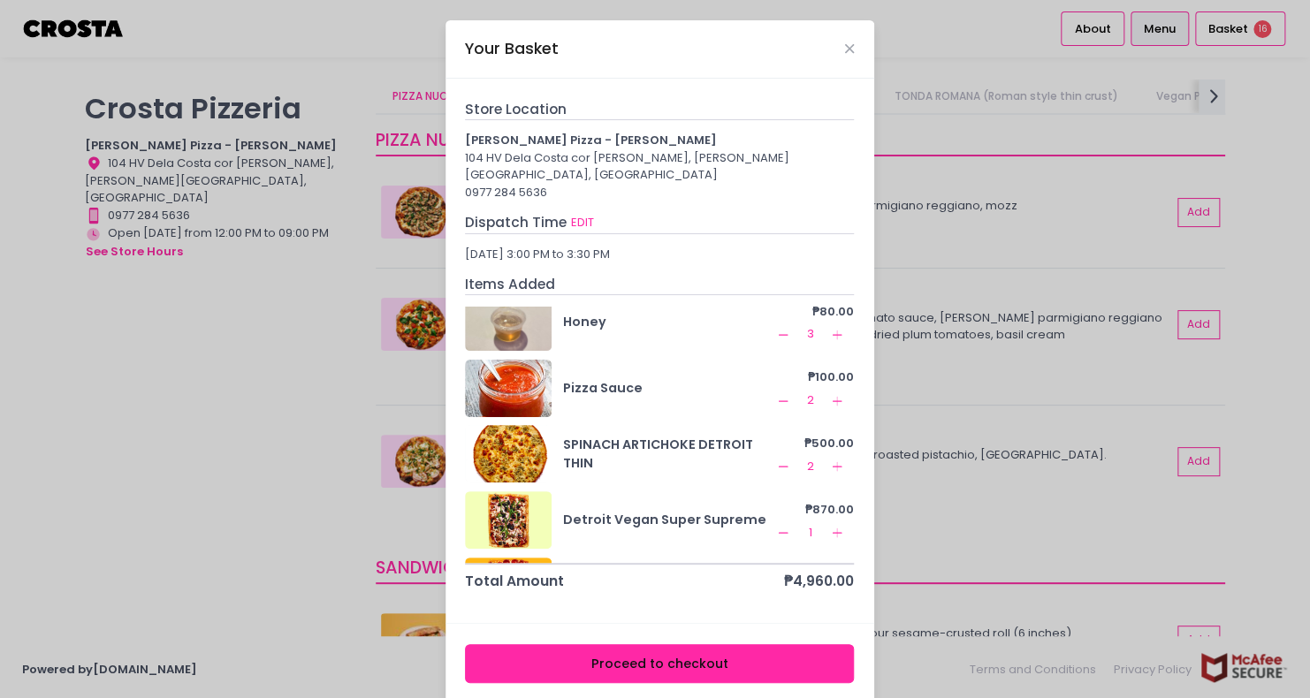
click at [329, 432] on div "Your Basket Store Location [PERSON_NAME] Pizza - [PERSON_NAME] 104 HV Dela Cost…" at bounding box center [655, 349] width 1310 height 698
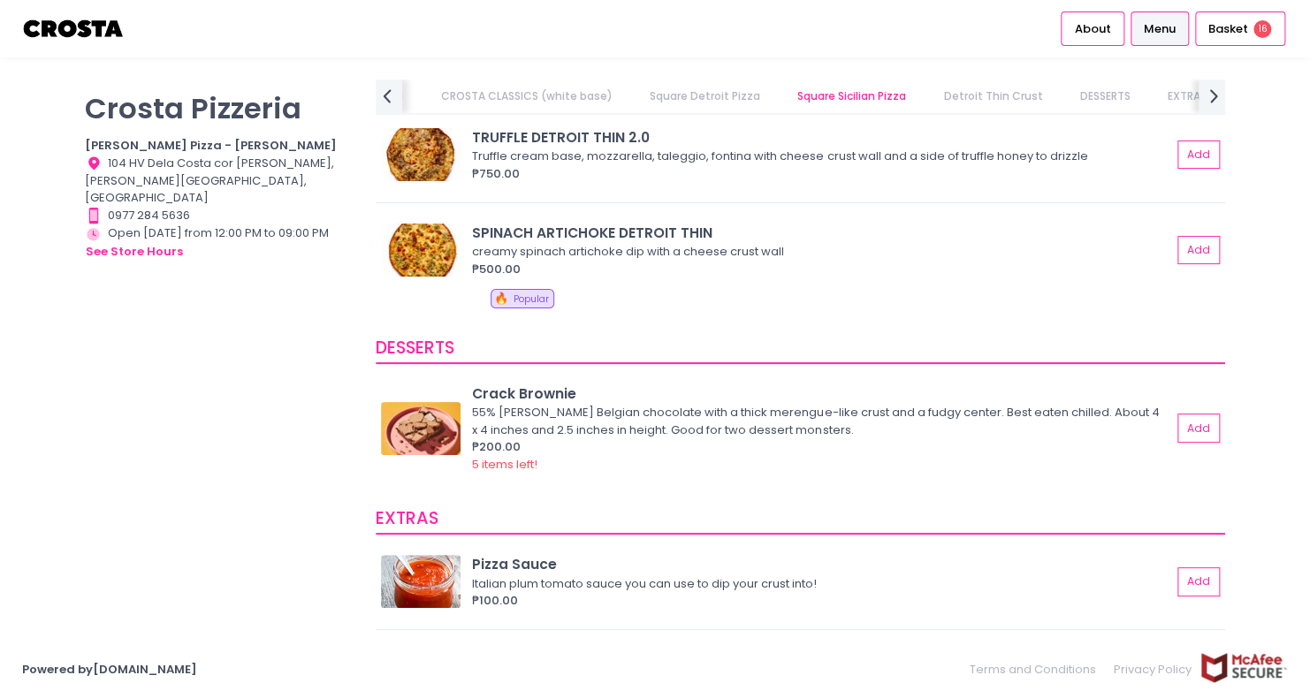
scroll to position [3093, 0]
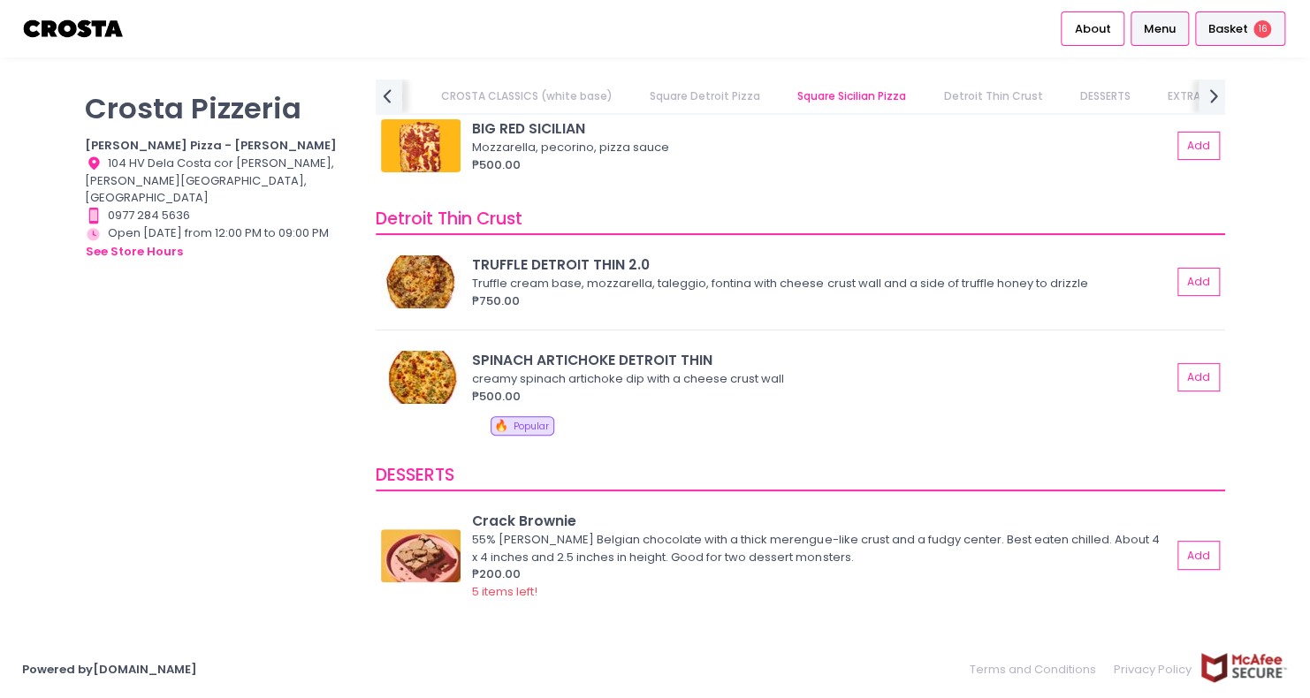
click at [1234, 30] on span "Basket" at bounding box center [1228, 29] width 40 height 18
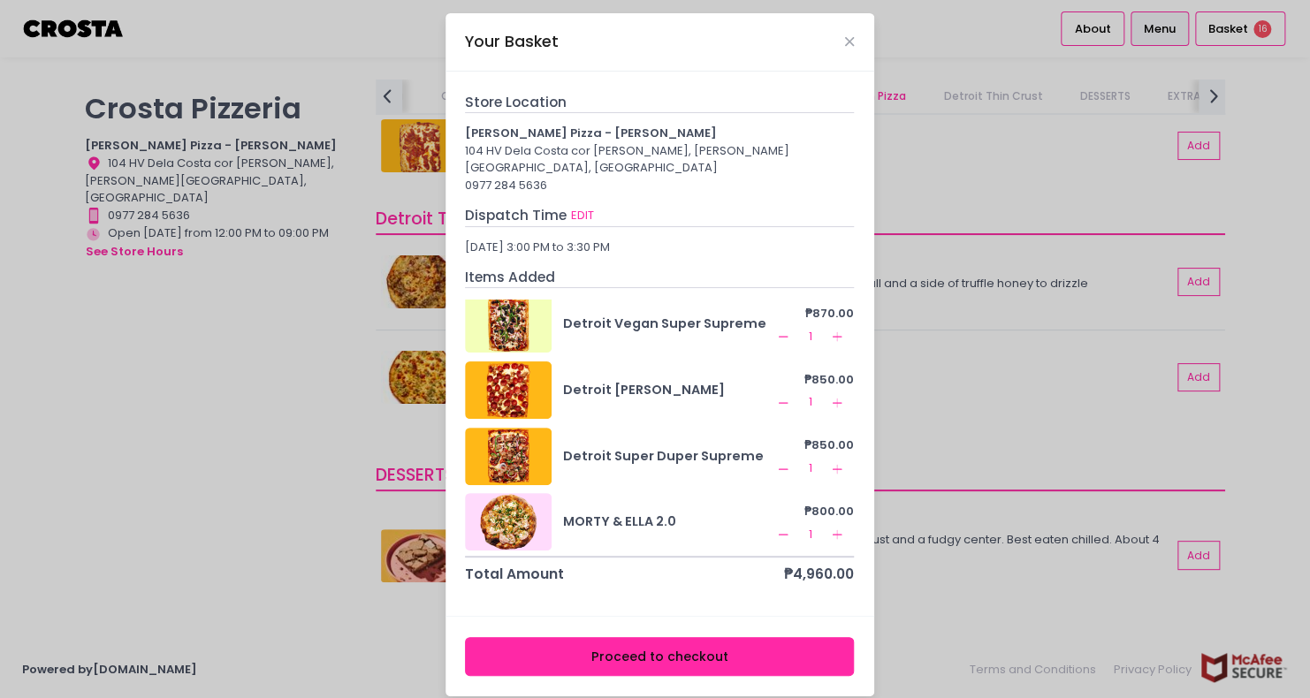
scroll to position [281, 0]
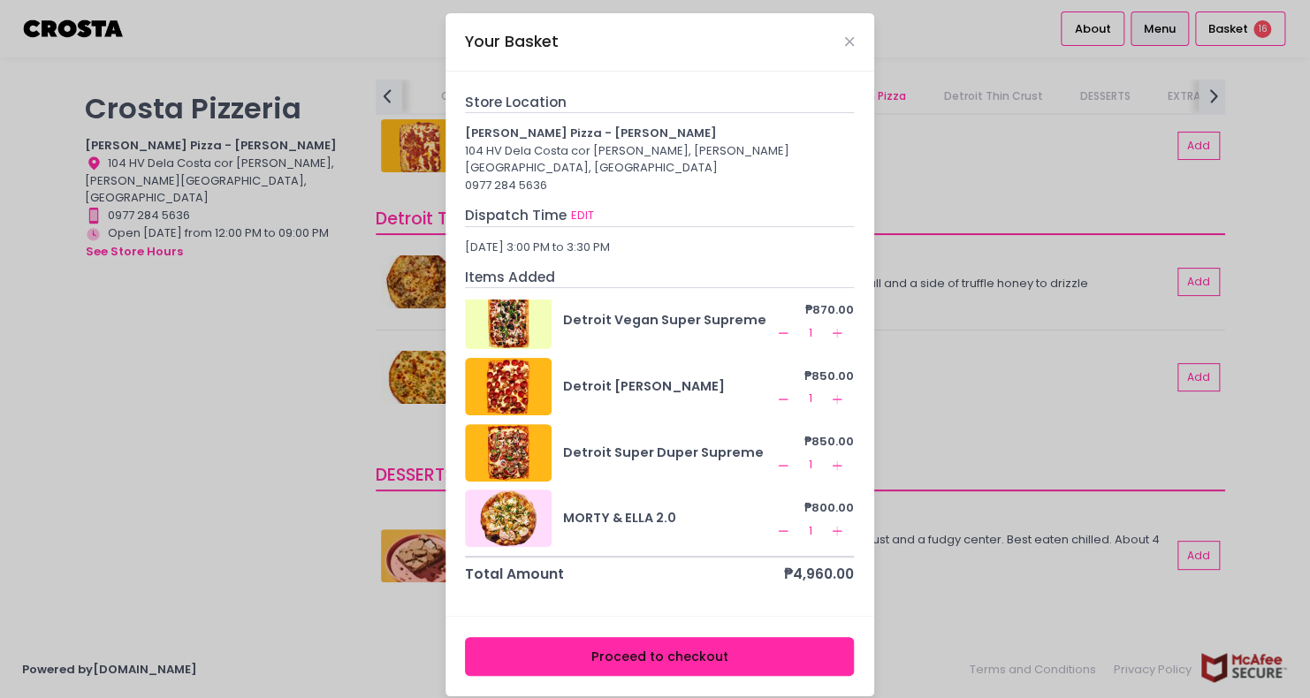
click at [830, 392] on icon "Add Created with Sketch." at bounding box center [837, 399] width 14 height 14
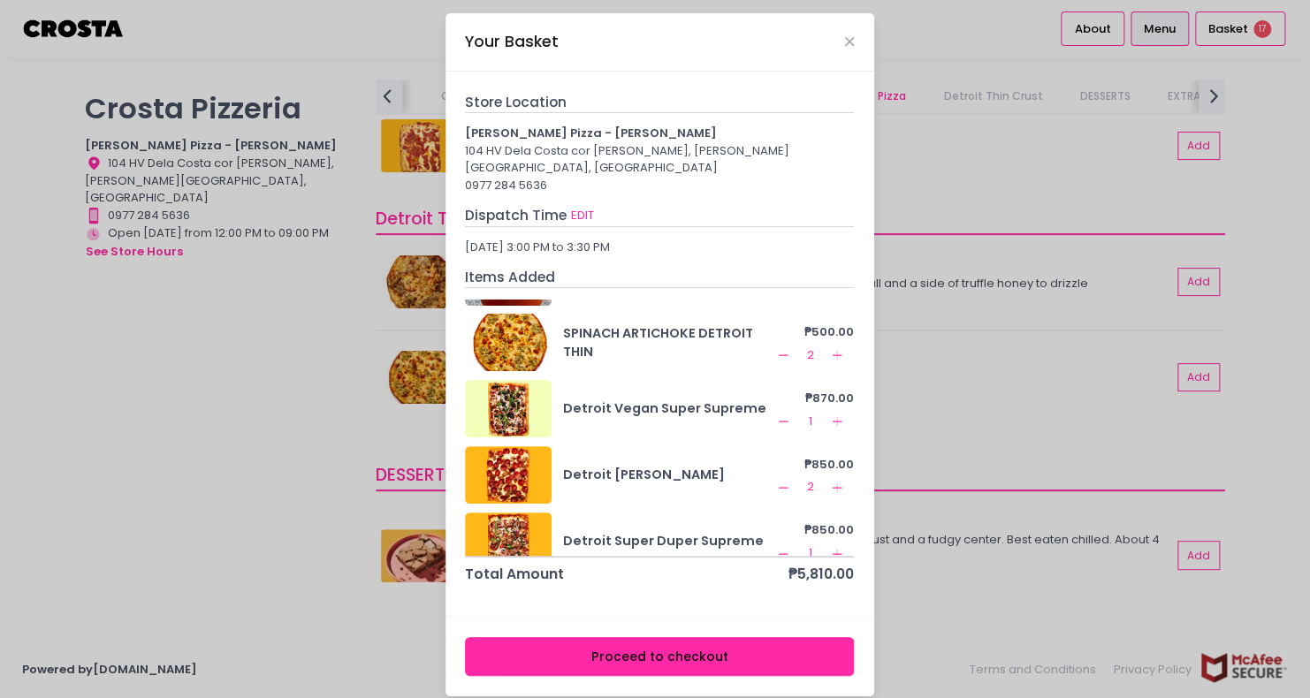
click at [776, 481] on icon "Remove Created with Sketch." at bounding box center [783, 488] width 14 height 14
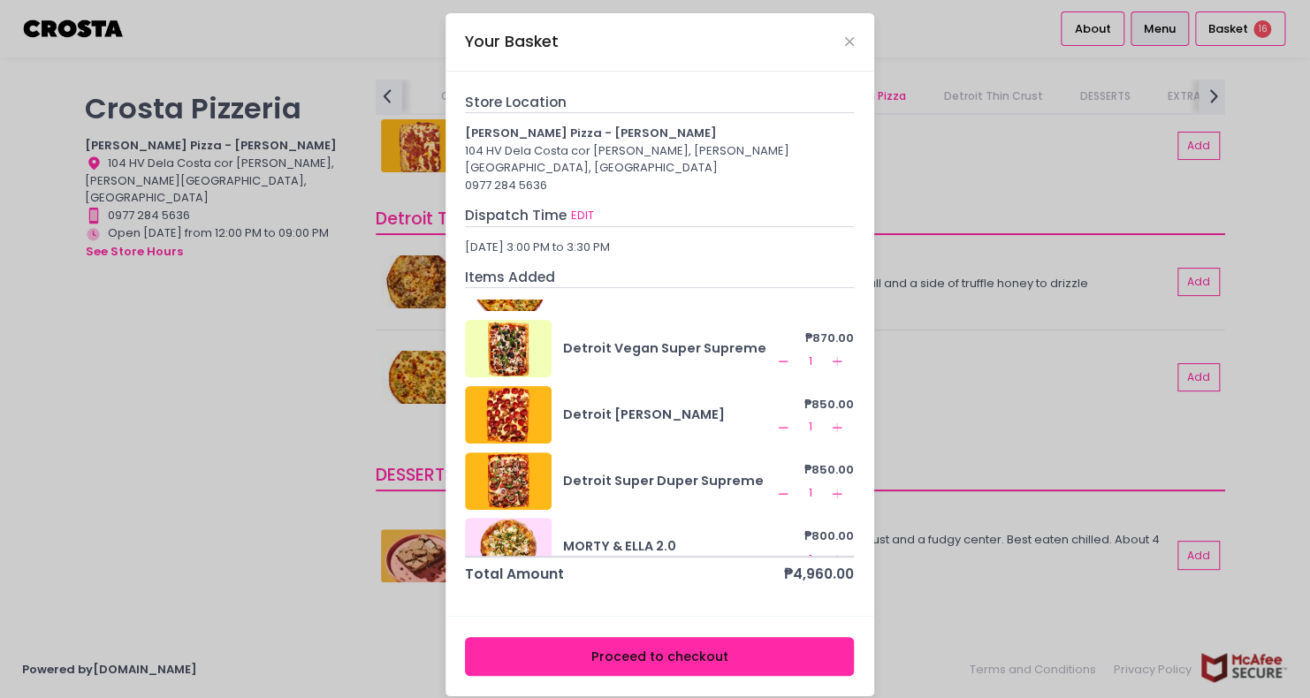
scroll to position [281, 0]
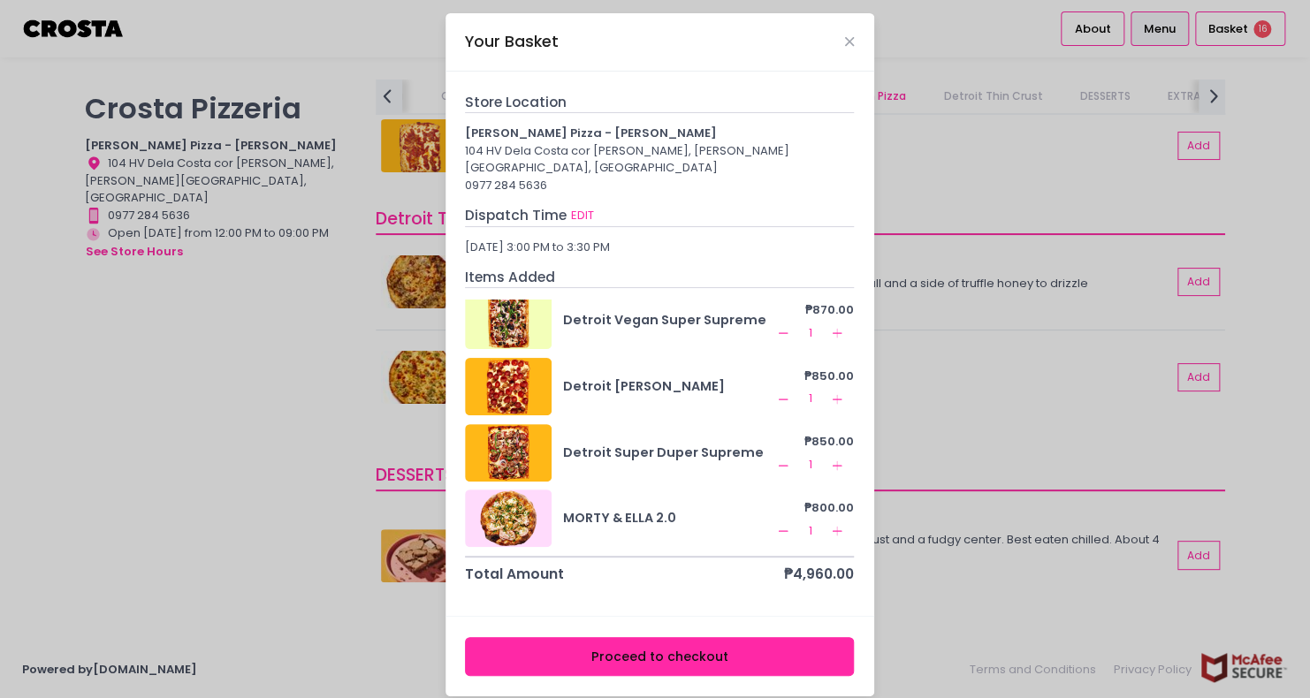
click at [830, 392] on icon "Add Created with Sketch." at bounding box center [837, 399] width 14 height 14
click at [830, 459] on icon "Add Created with Sketch." at bounding box center [837, 466] width 14 height 14
